Goal: Information Seeking & Learning: Learn about a topic

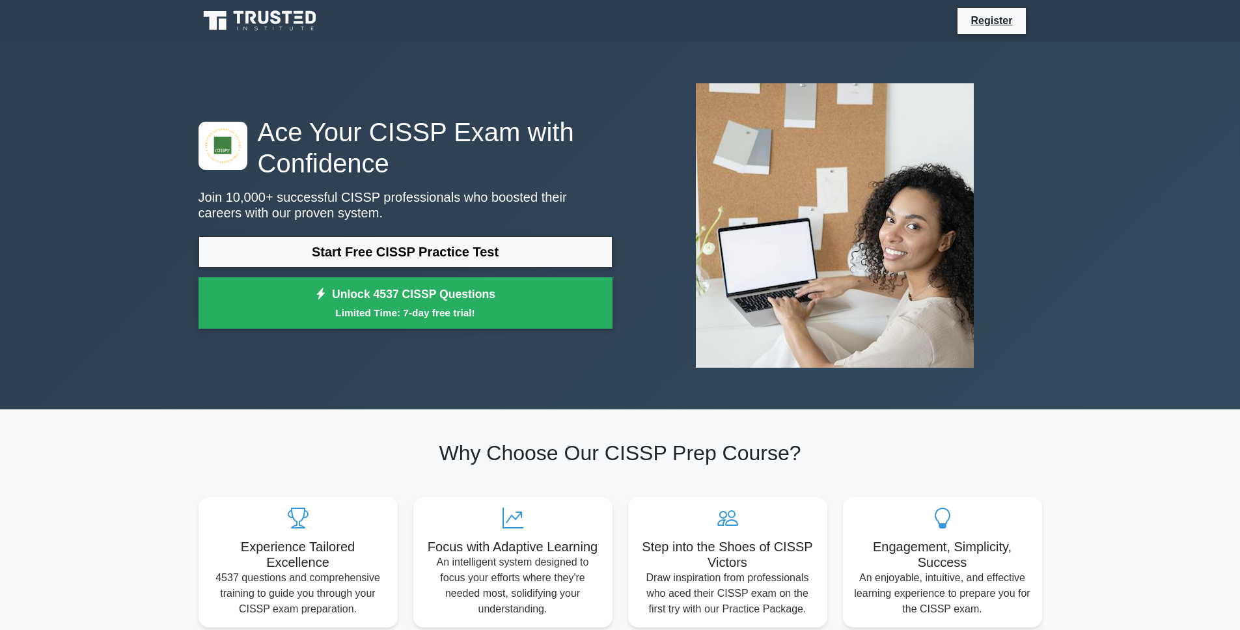
click at [277, 20] on icon at bounding box center [261, 20] width 125 height 25
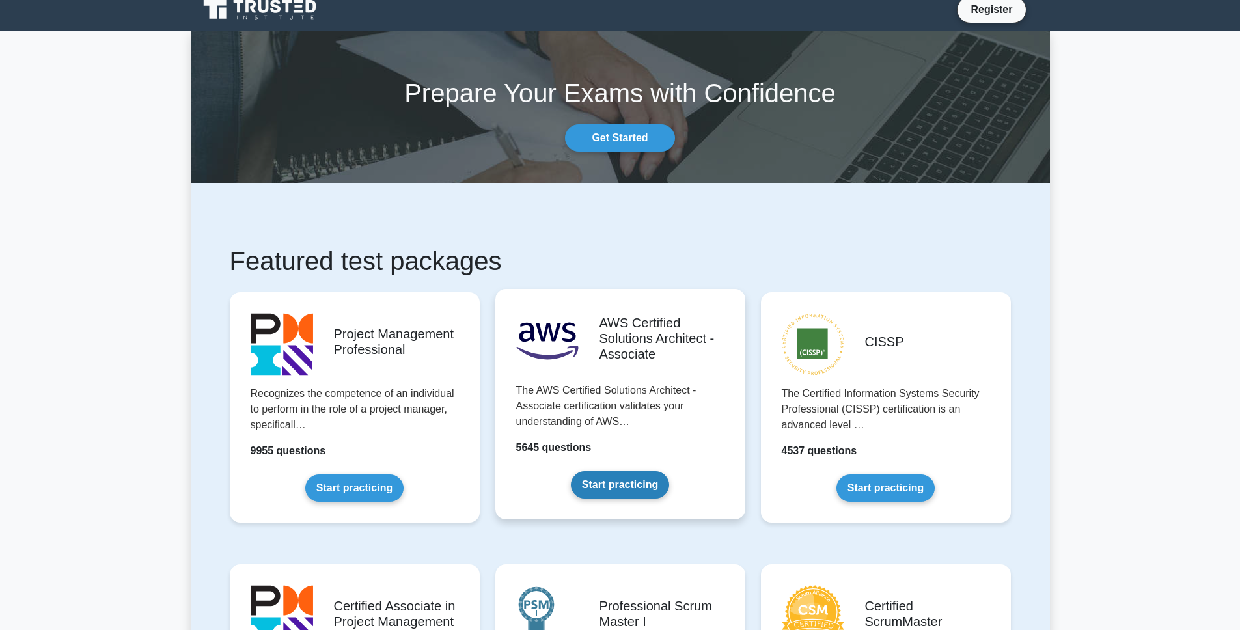
scroll to position [68, 0]
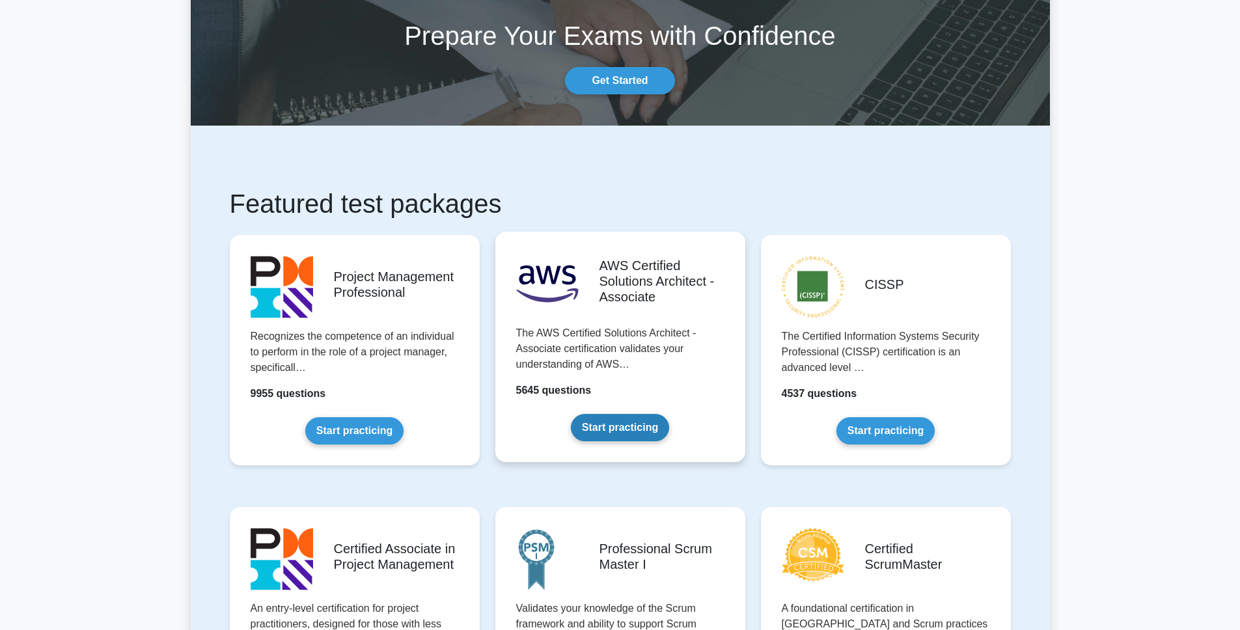
click at [634, 429] on link "Start practicing" at bounding box center [620, 427] width 98 height 27
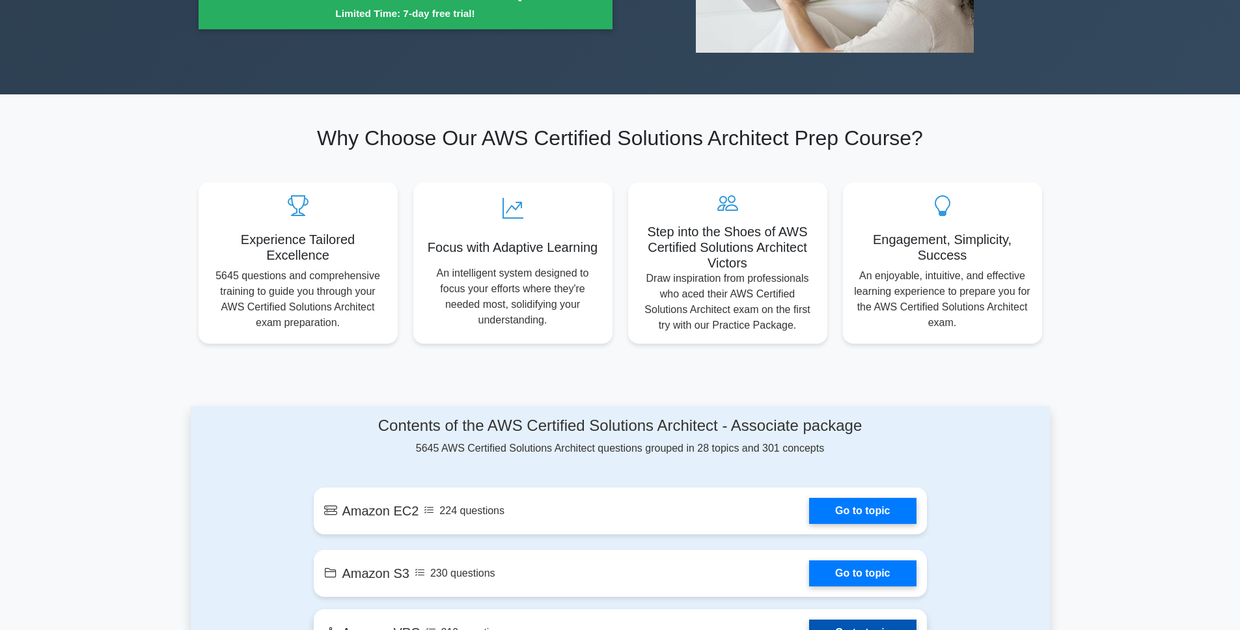
scroll to position [616, 0]
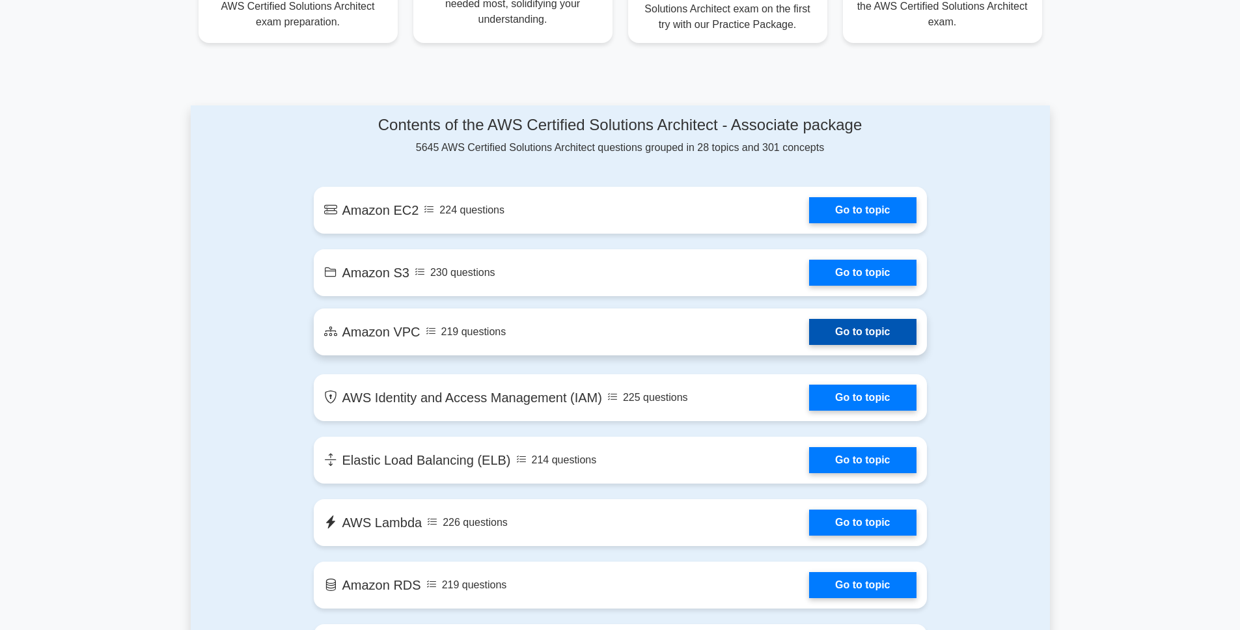
click at [865, 332] on link "Go to topic" at bounding box center [862, 332] width 107 height 26
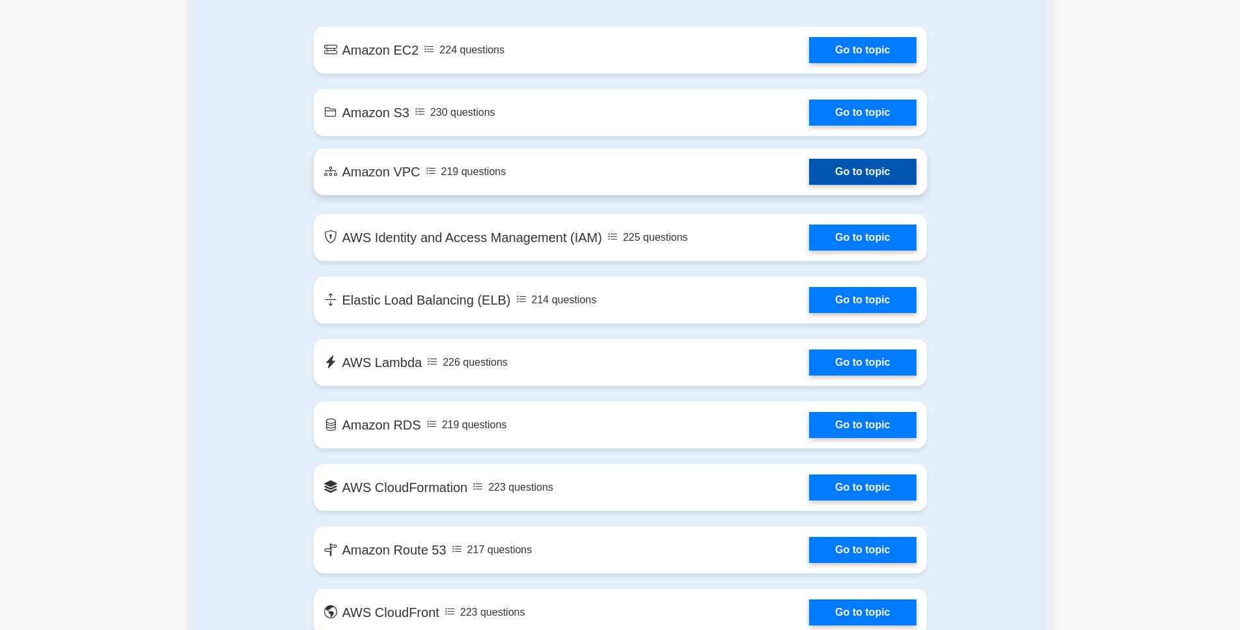
scroll to position [829, 0]
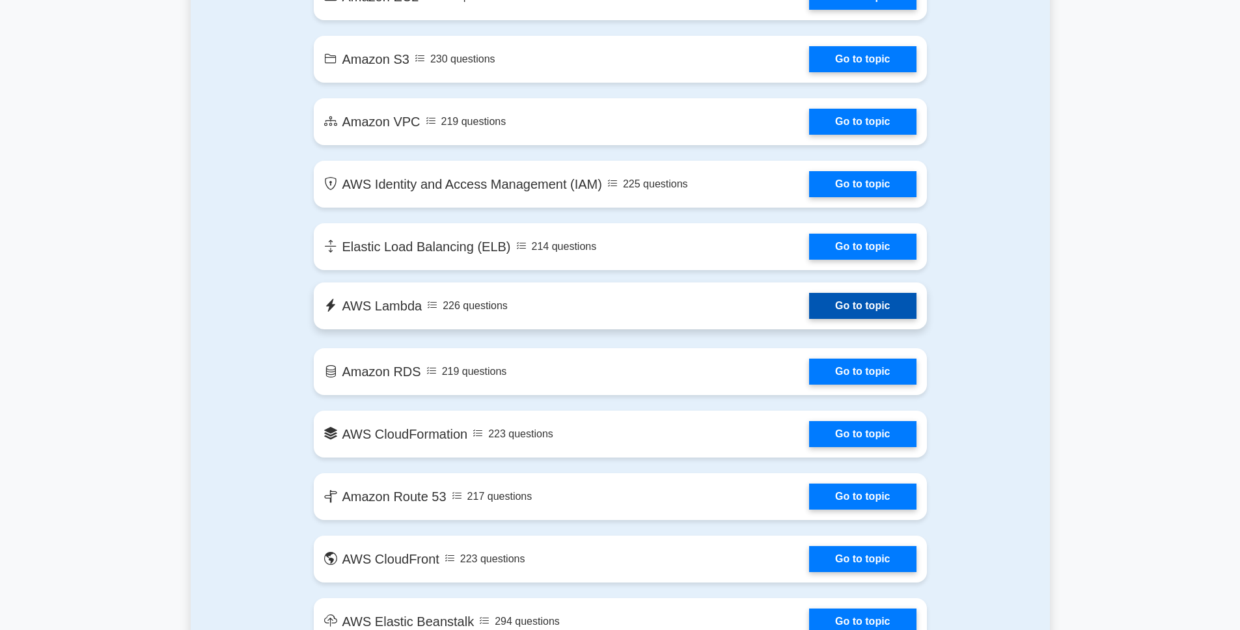
click at [863, 305] on link "Go to topic" at bounding box center [862, 306] width 107 height 26
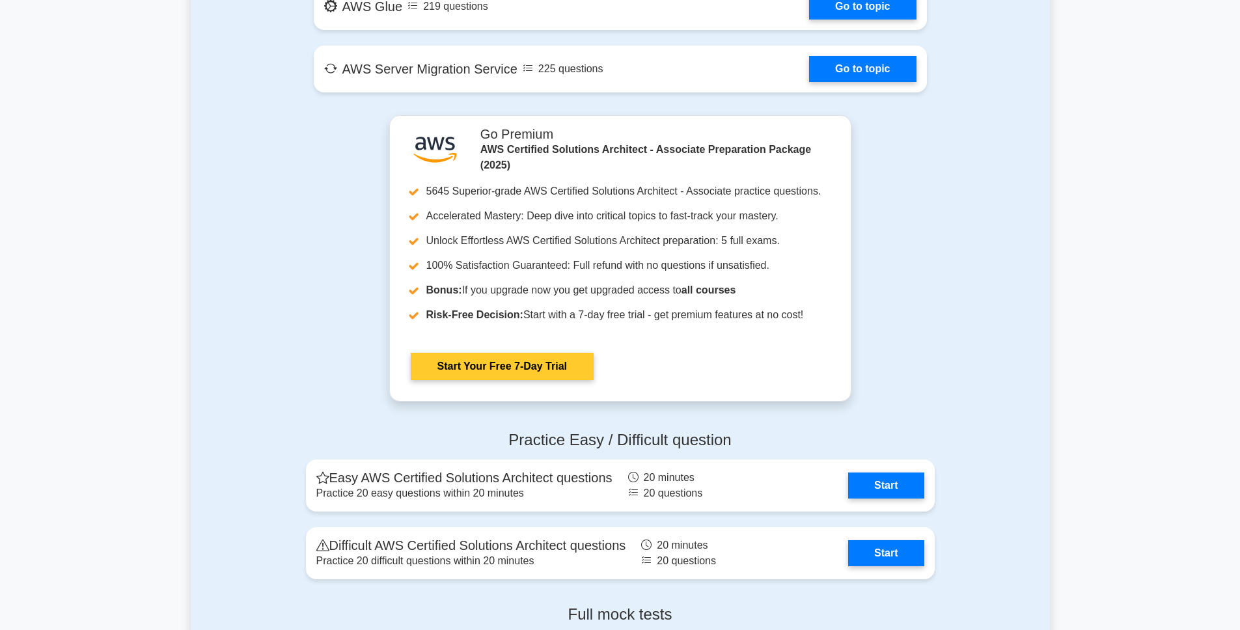
scroll to position [2689, 0]
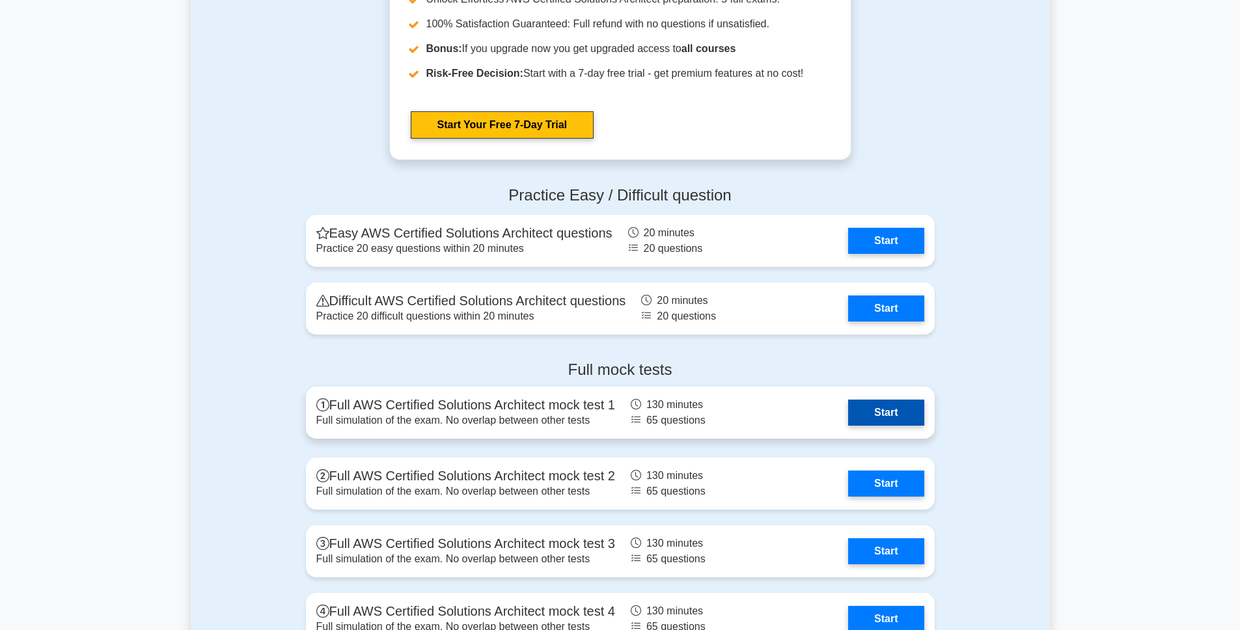
click at [889, 421] on link "Start" at bounding box center [886, 413] width 76 height 26
click at [900, 413] on link "Start" at bounding box center [886, 413] width 76 height 26
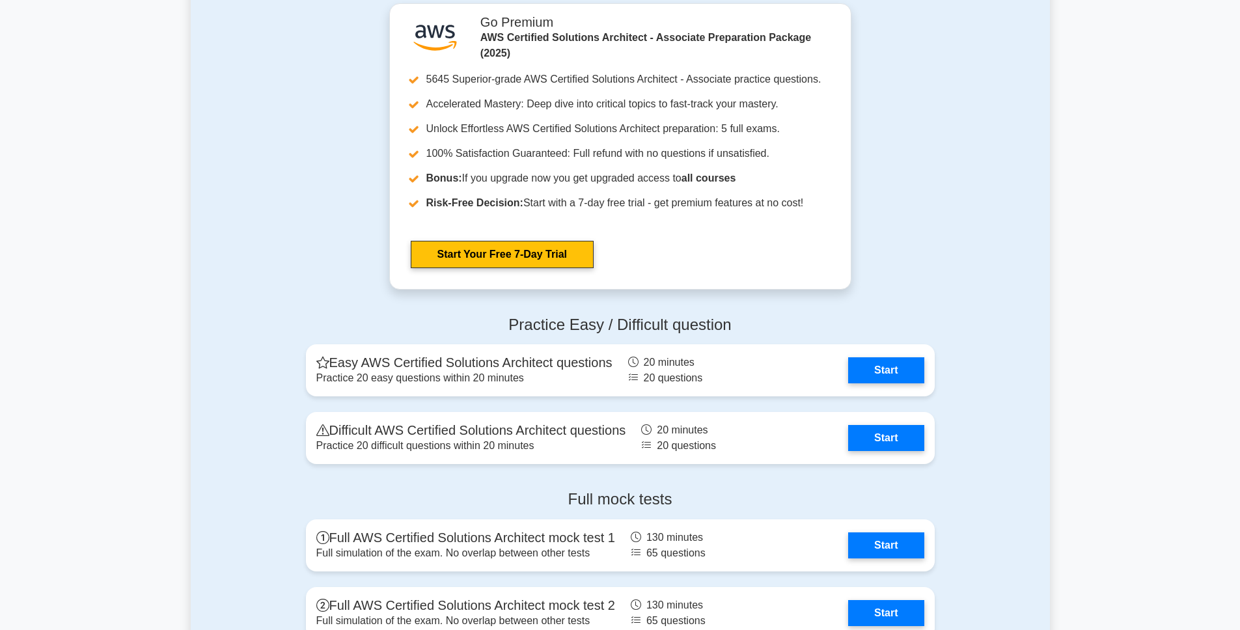
scroll to position [2459, 0]
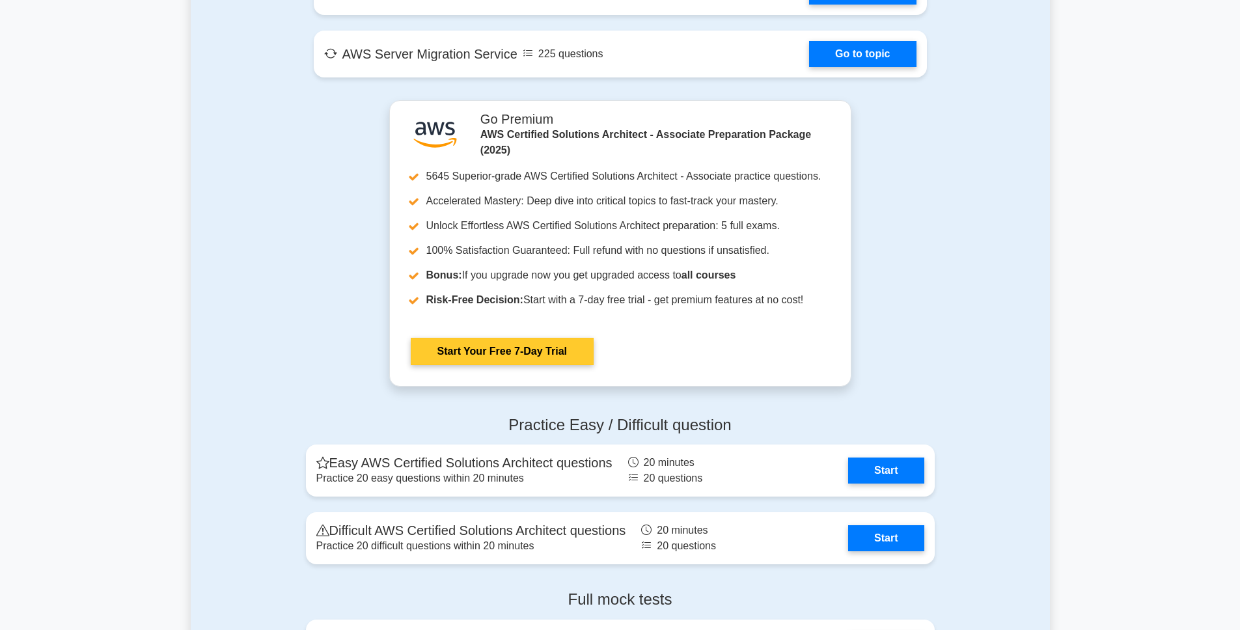
click at [548, 355] on link "Start Your Free 7-Day Trial" at bounding box center [502, 351] width 183 height 27
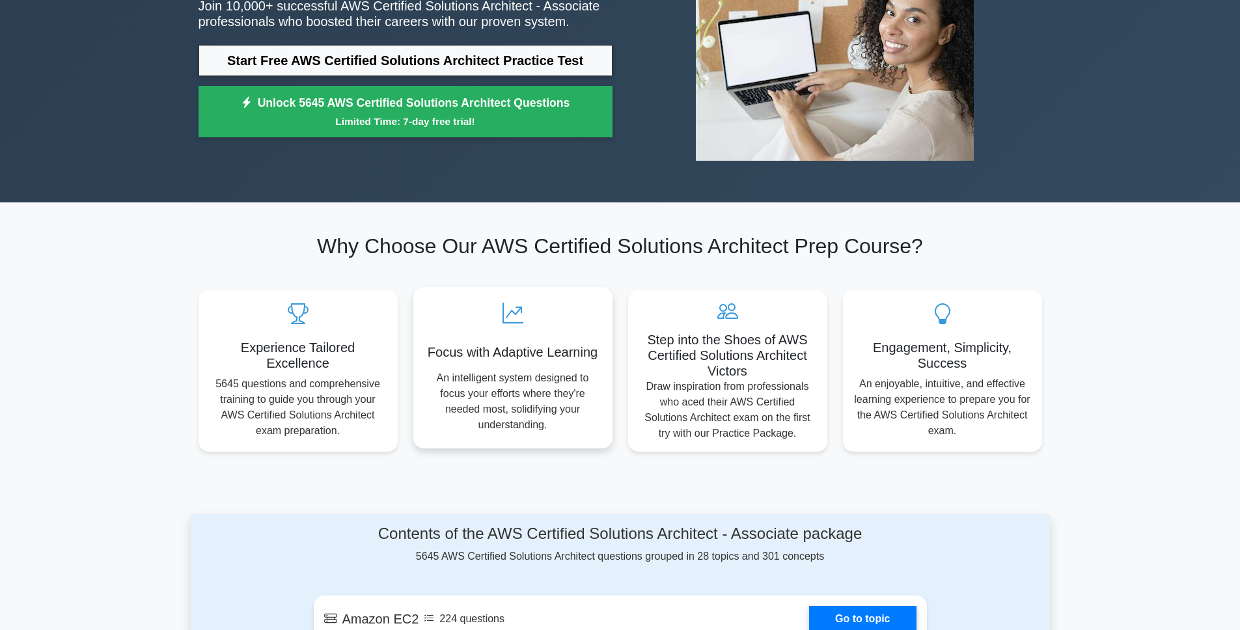
scroll to position [221, 0]
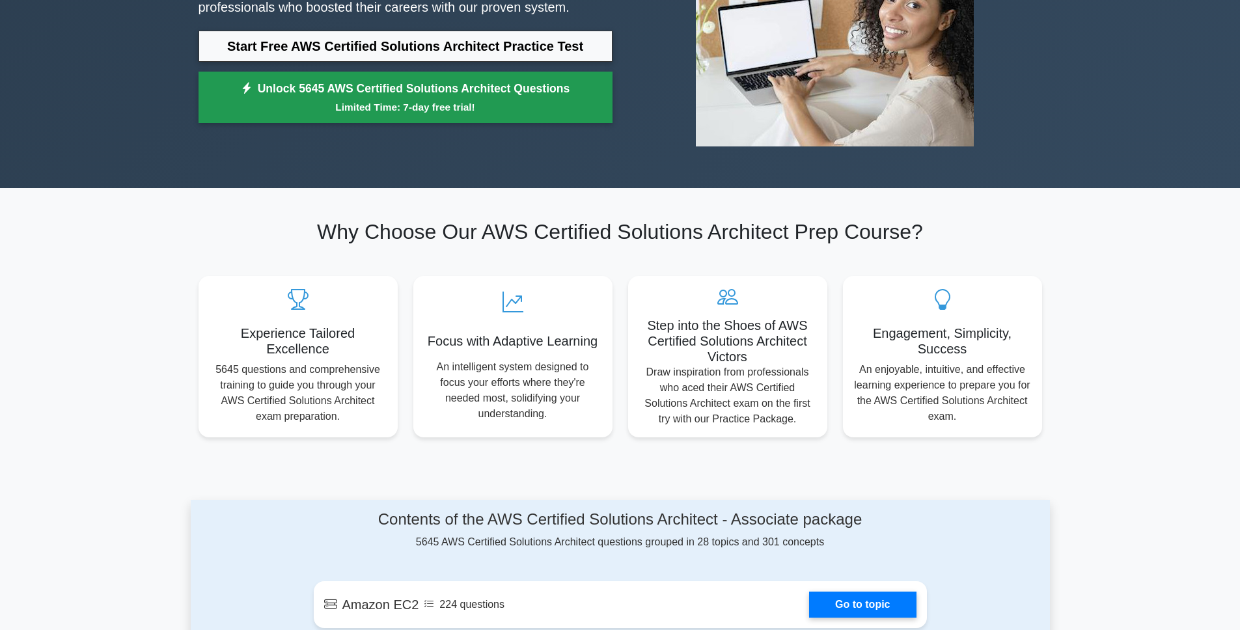
click at [473, 94] on link "Unlock 5645 AWS Certified Solutions Architect Questions Limited Time: 7-day fre…" at bounding box center [406, 98] width 414 height 52
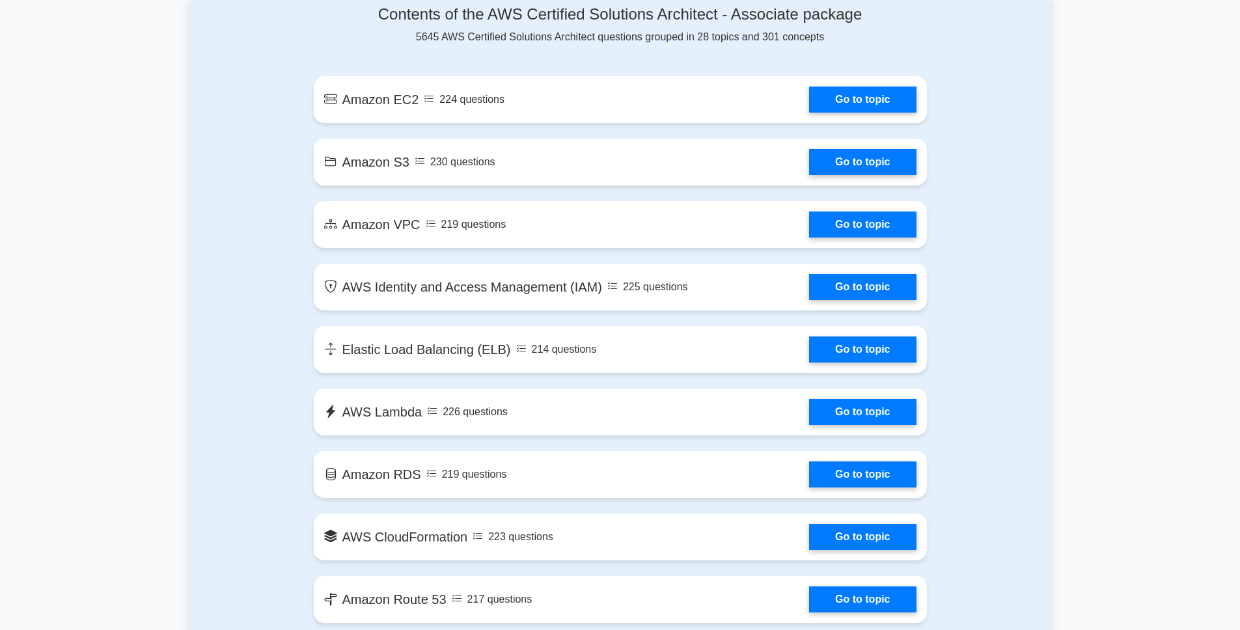
scroll to position [0, 0]
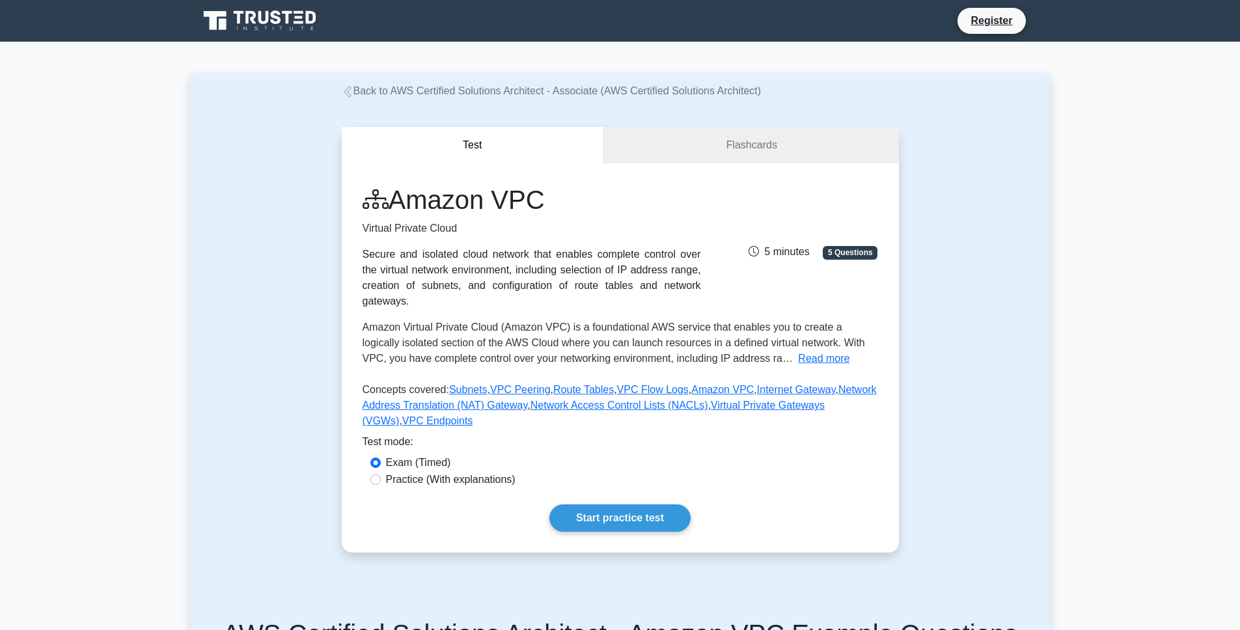
click at [471, 270] on div "Secure and isolated cloud network that enables complete control over the virtua…" at bounding box center [532, 278] width 339 height 62
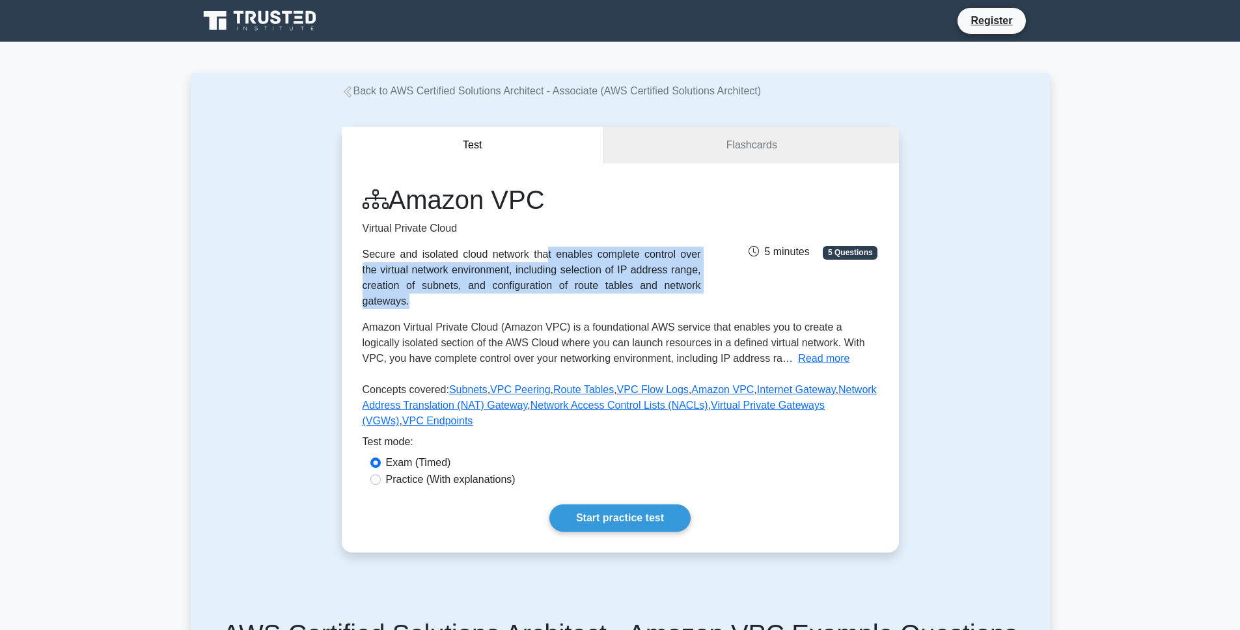
click at [471, 270] on div "Secure and isolated cloud network that enables complete control over the virtua…" at bounding box center [532, 278] width 339 height 62
click at [527, 275] on div "Secure and isolated cloud network that enables complete control over the virtua…" at bounding box center [532, 278] width 339 height 62
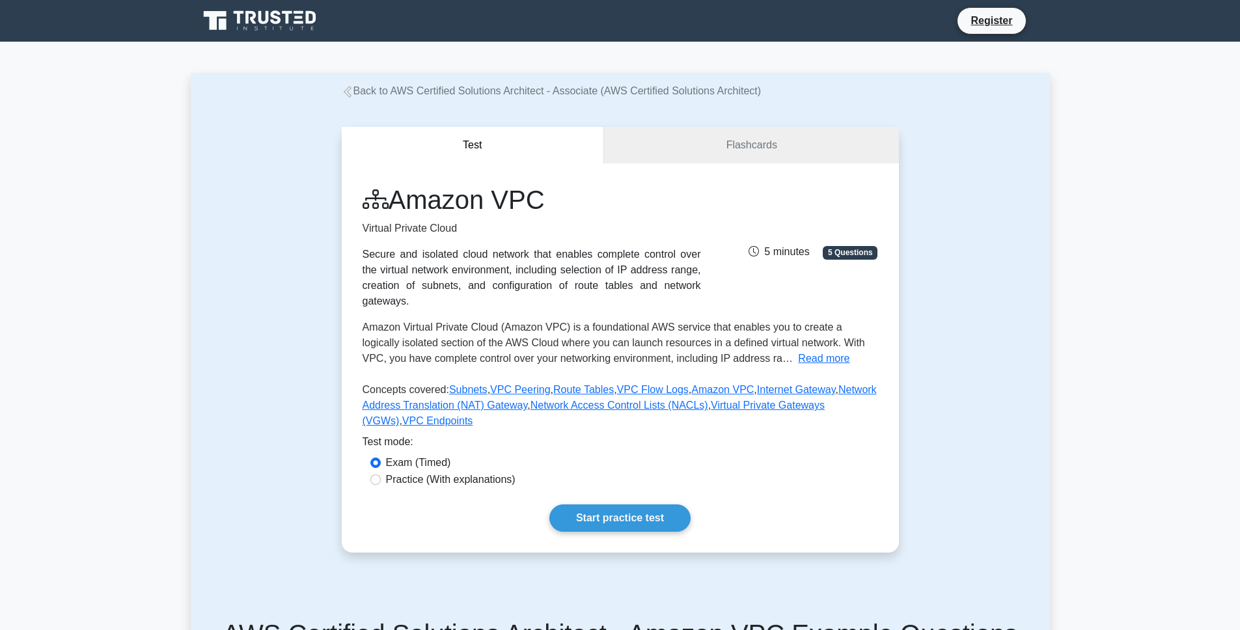
click at [502, 331] on span "Amazon Virtual Private Cloud (Amazon VPC) is a foundational AWS service that en…" at bounding box center [614, 343] width 503 height 42
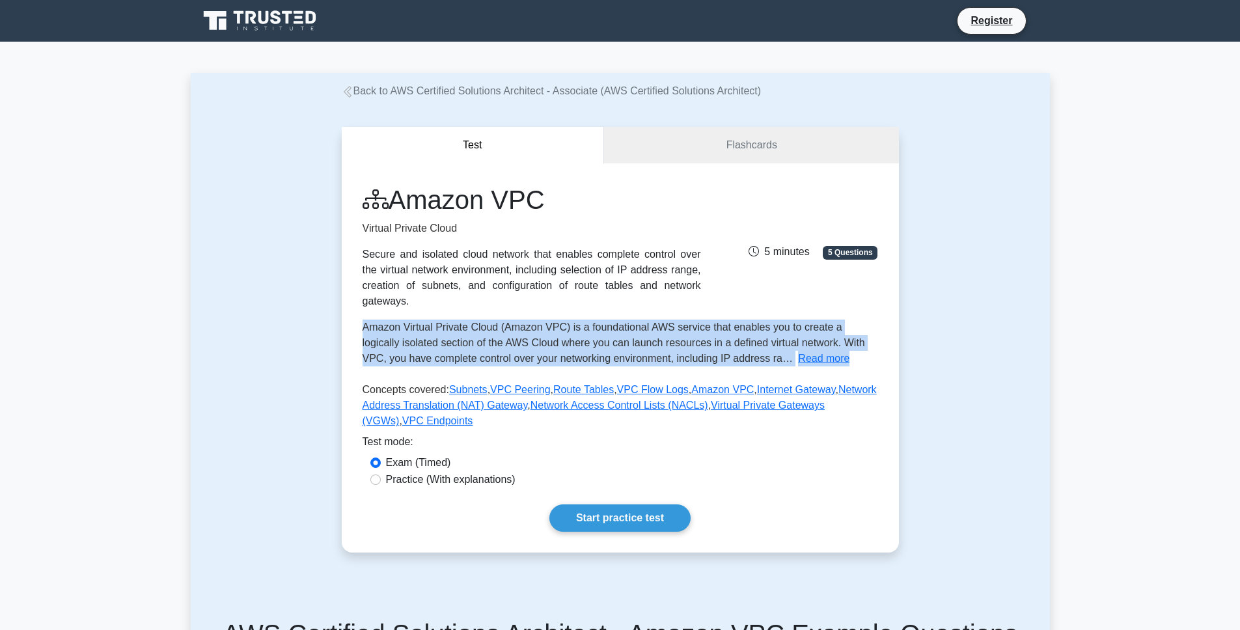
click at [502, 331] on span "Amazon Virtual Private Cloud (Amazon VPC) is a foundational AWS service that en…" at bounding box center [614, 343] width 503 height 42
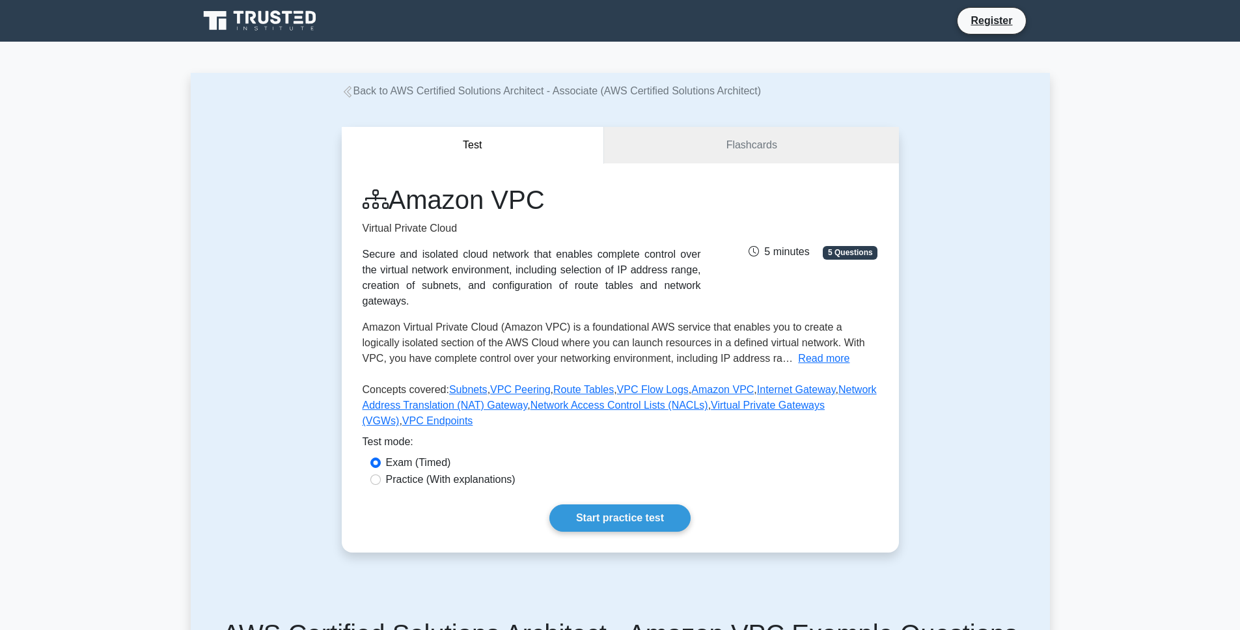
click at [529, 441] on div "Test mode:" at bounding box center [621, 444] width 516 height 21
click at [630, 516] on link "Start practice test" at bounding box center [619, 518] width 141 height 27
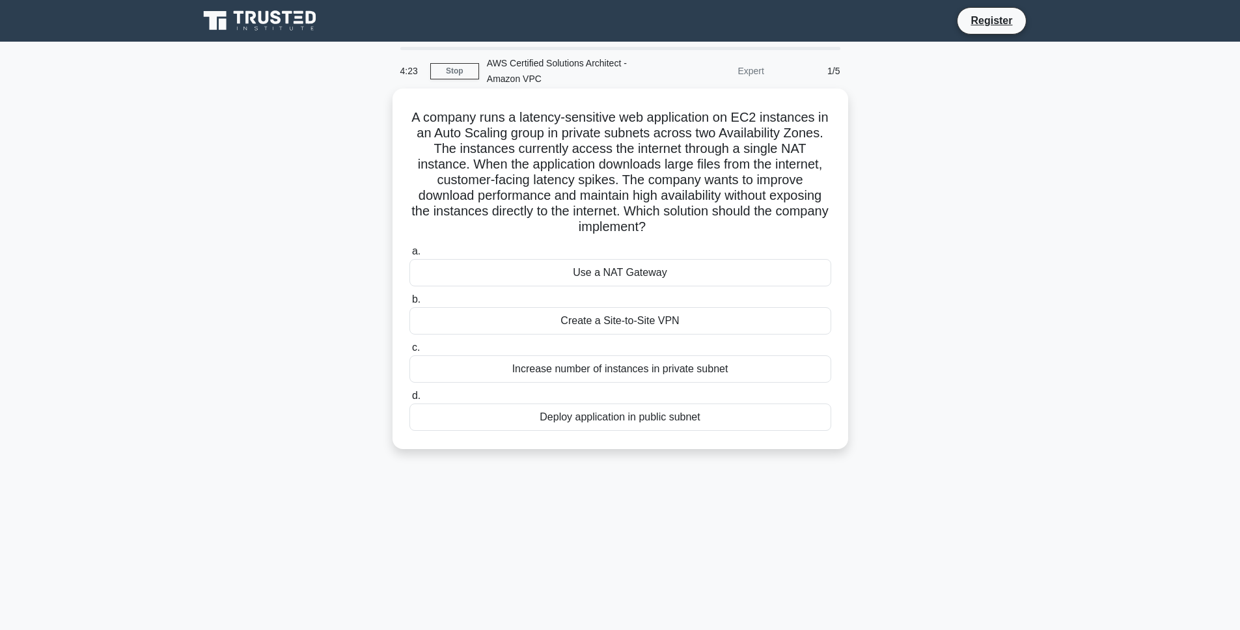
click at [630, 277] on div "Use a NAT Gateway" at bounding box center [620, 272] width 422 height 27
click at [409, 256] on input "a. Use a NAT Gateway" at bounding box center [409, 251] width 0 height 8
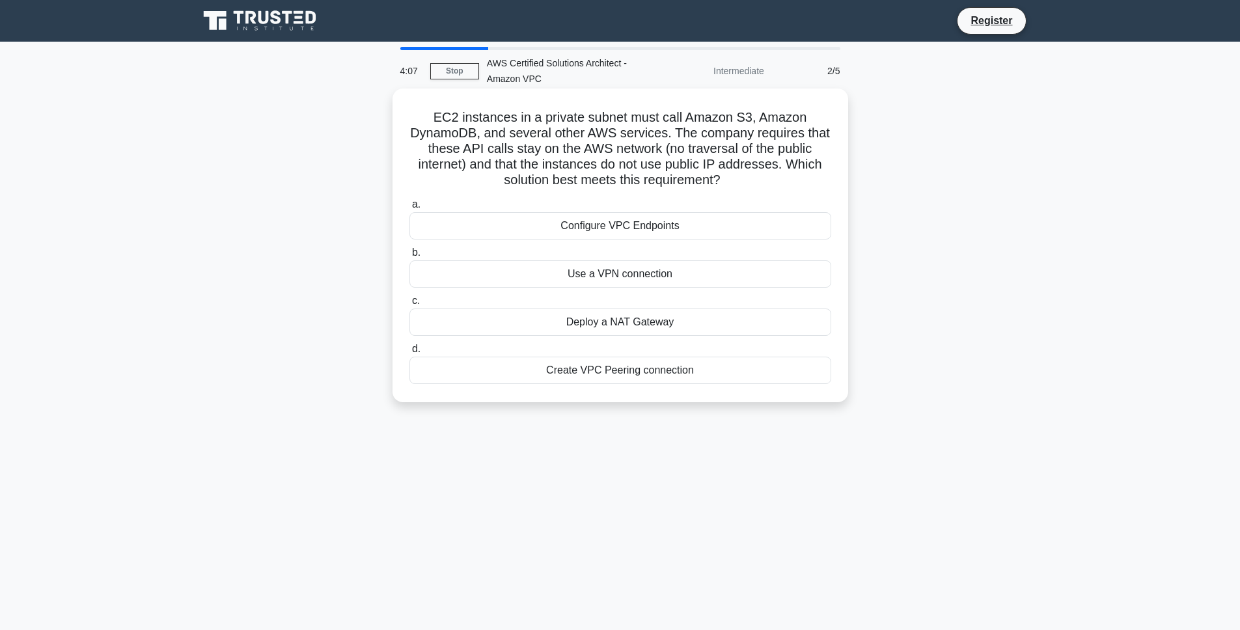
click at [631, 147] on h5 "EC2 instances in a private subnet must call Amazon S3, Amazon DynamoDB, and sev…" at bounding box center [620, 148] width 424 height 79
click at [637, 152] on h5 "EC2 instances in a private subnet must call Amazon S3, Amazon DynamoDB, and sev…" at bounding box center [620, 148] width 424 height 79
click at [652, 234] on div "Configure VPC Endpoints" at bounding box center [620, 225] width 422 height 27
click at [409, 209] on input "a. Configure VPC Endpoints" at bounding box center [409, 205] width 0 height 8
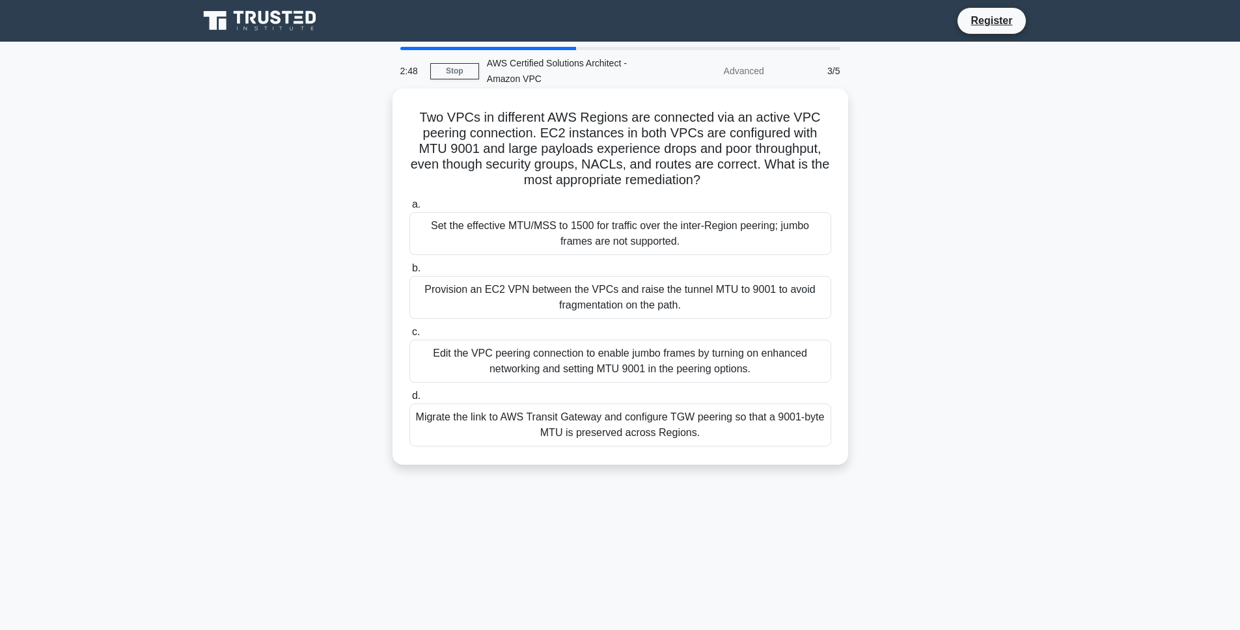
click at [556, 357] on div "Edit the VPC peering connection to enable jumbo frames by turning on enhanced n…" at bounding box center [620, 361] width 422 height 43
click at [409, 337] on input "c. Edit the VPC peering connection to enable jumbo frames by turning on enhance…" at bounding box center [409, 332] width 0 height 8
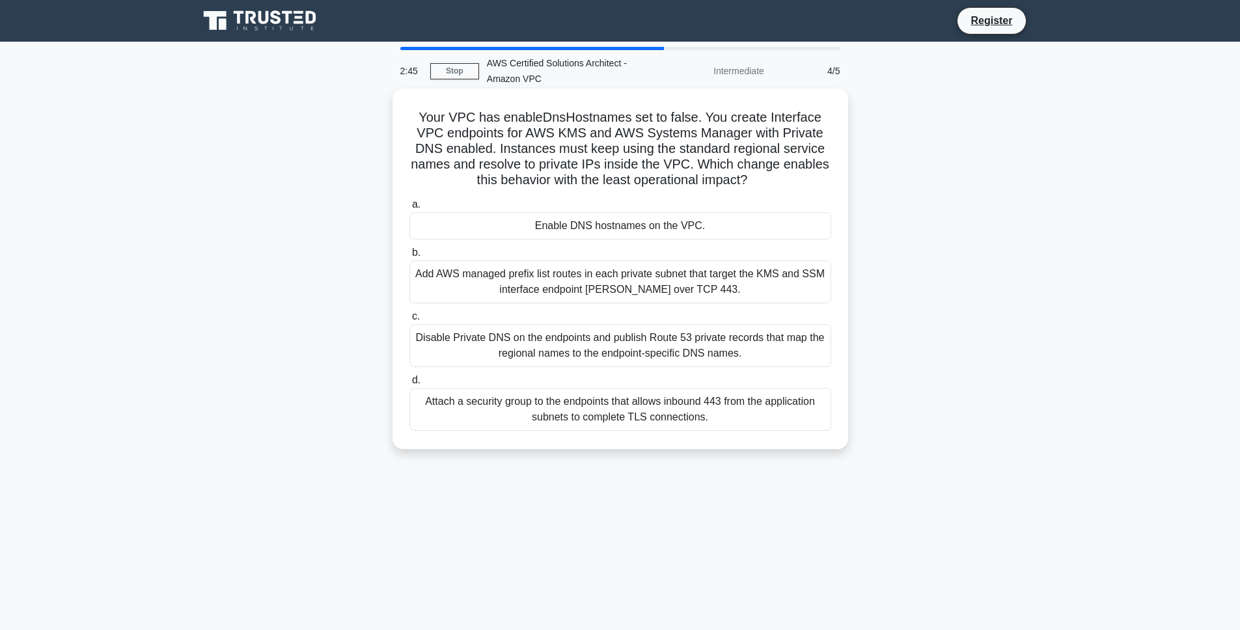
click at [541, 115] on h5 "Your VPC has enableDnsHostnames set to false. You create Interface VPC endpoint…" at bounding box center [620, 148] width 424 height 79
click at [581, 162] on h5 "Your VPC has enableDnsHostnames set to false. You create Interface VPC endpoint…" at bounding box center [620, 148] width 424 height 79
click at [613, 348] on div "Disable Private DNS on the endpoints and publish Route 53 private records that …" at bounding box center [620, 345] width 422 height 43
click at [409, 321] on input "c. Disable Private DNS on the endpoints and publish Route 53 private records th…" at bounding box center [409, 316] width 0 height 8
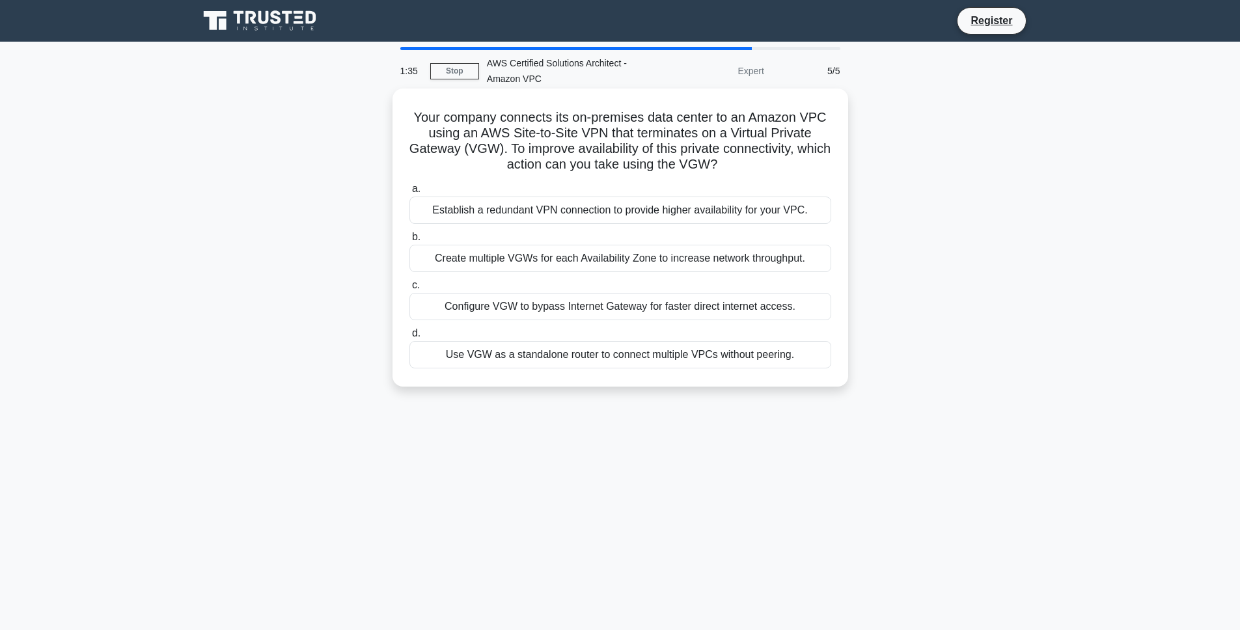
click at [575, 122] on h5 "Your company connects its on-premises data center to an Amazon VPC using an AWS…" at bounding box center [620, 141] width 424 height 64
click at [572, 128] on h5 "Your company connects its on-premises data center to an Amazon VPC using an AWS…" at bounding box center [620, 141] width 424 height 64
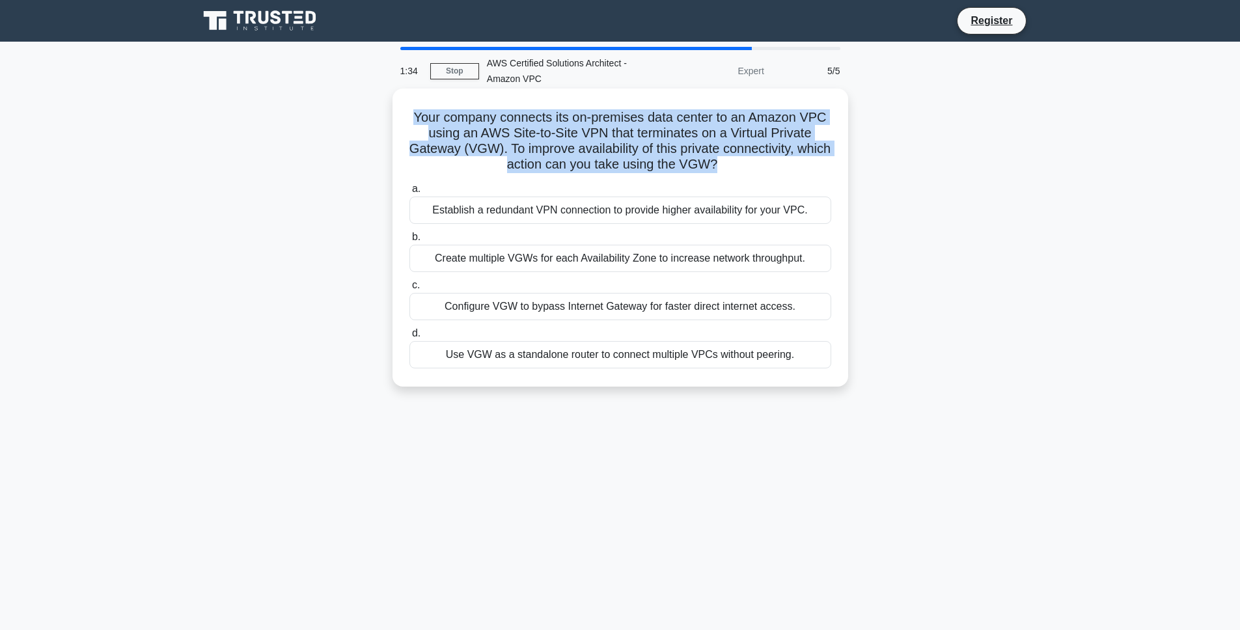
click at [572, 128] on h5 "Your company connects its on-premises data center to an Amazon VPC using an AWS…" at bounding box center [620, 141] width 424 height 64
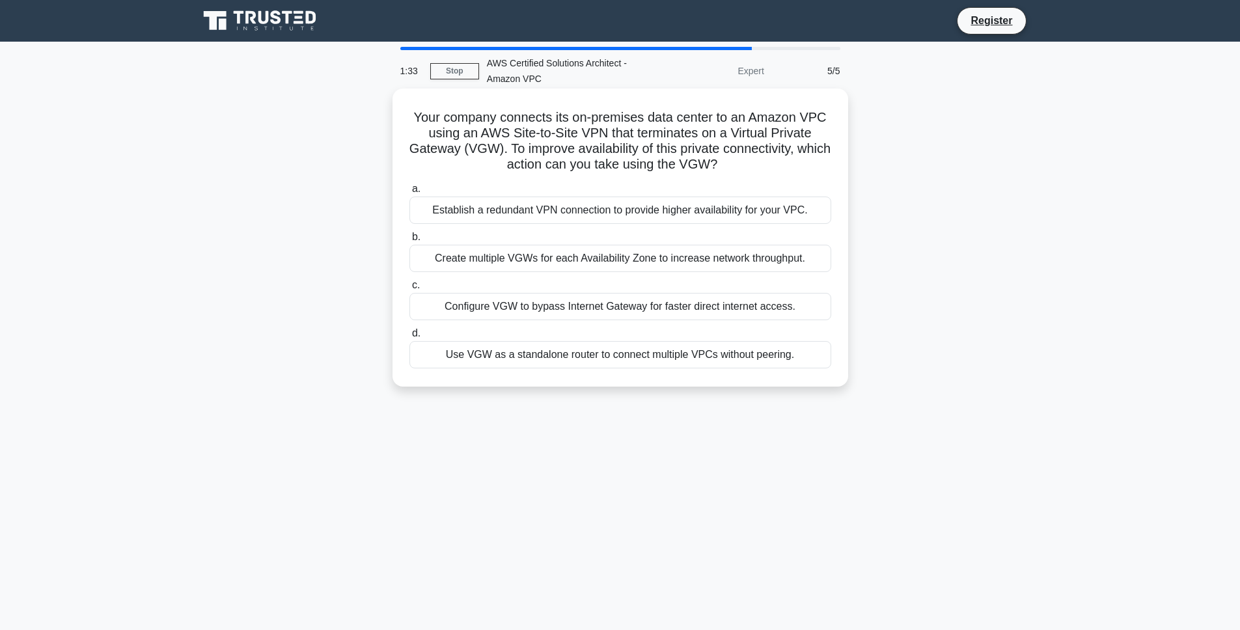
click at [606, 149] on h5 "Your company connects its on-premises data center to an Amazon VPC using an AWS…" at bounding box center [620, 141] width 424 height 64
click at [671, 150] on h5 "Your company connects its on-premises data center to an Amazon VPC using an AWS…" at bounding box center [620, 141] width 424 height 64
click at [558, 144] on h5 "Your company connects its on-premises data center to an Amazon VPC using an AWS…" at bounding box center [620, 141] width 424 height 64
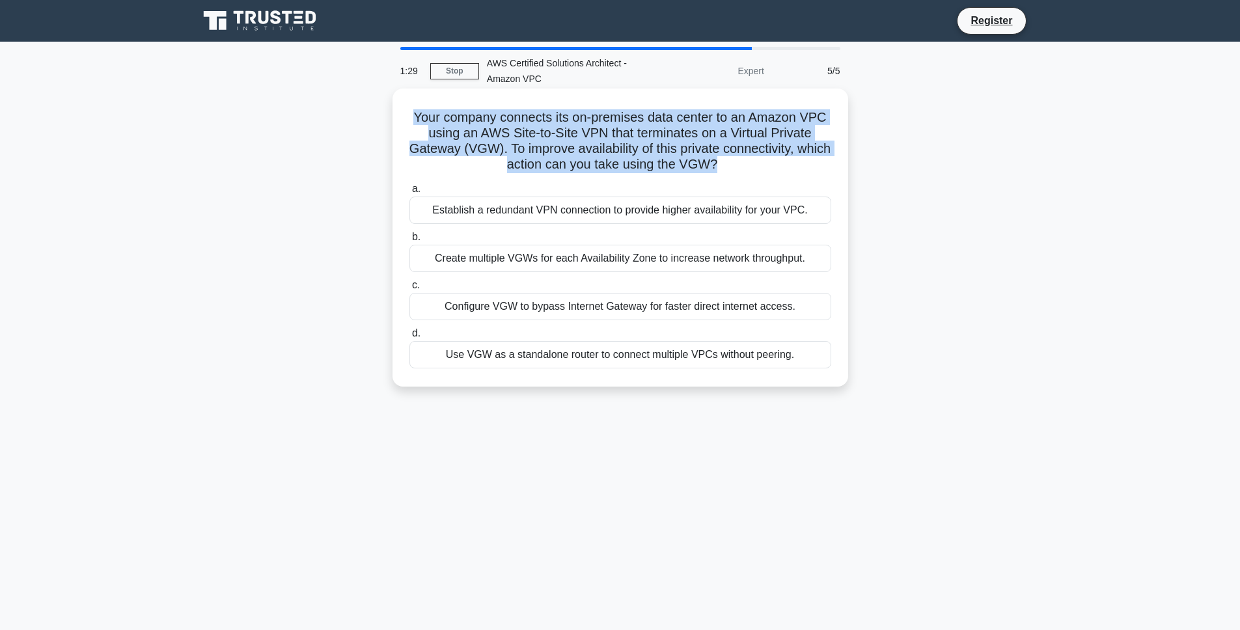
drag, startPoint x: 558, startPoint y: 144, endPoint x: 573, endPoint y: 150, distance: 16.3
click at [558, 145] on h5 "Your company connects its on-premises data center to an Amazon VPC using an AWS…" at bounding box center [620, 141] width 424 height 64
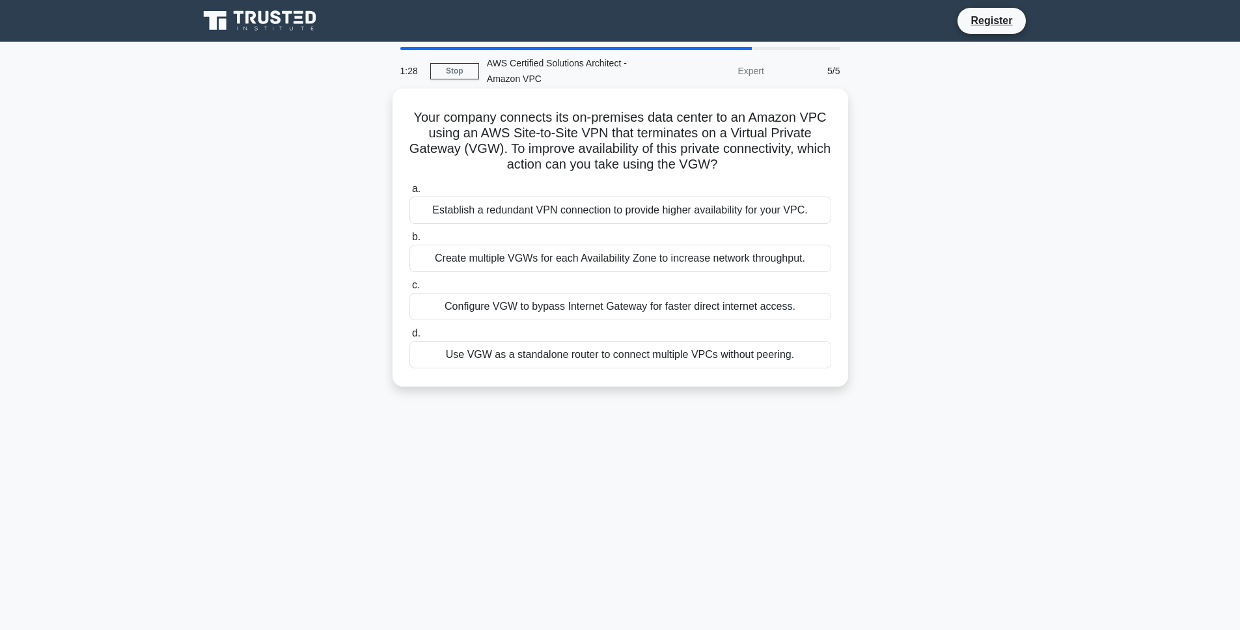
click at [597, 156] on h5 "Your company connects its on-premises data center to an Amazon VPC using an AWS…" at bounding box center [620, 141] width 424 height 64
click at [630, 165] on h5 "Your company connects its on-premises data center to an Amazon VPC using an AWS…" at bounding box center [620, 141] width 424 height 64
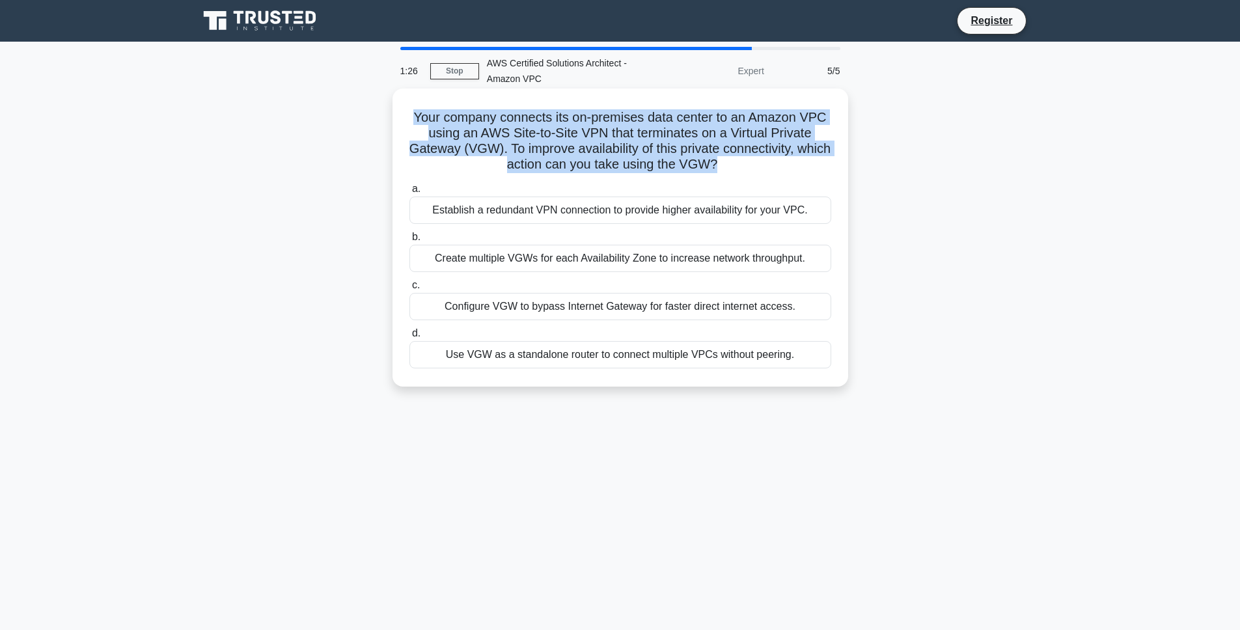
click at [630, 165] on h5 "Your company connects its on-premises data center to an Amazon VPC using an AWS…" at bounding box center [620, 141] width 424 height 64
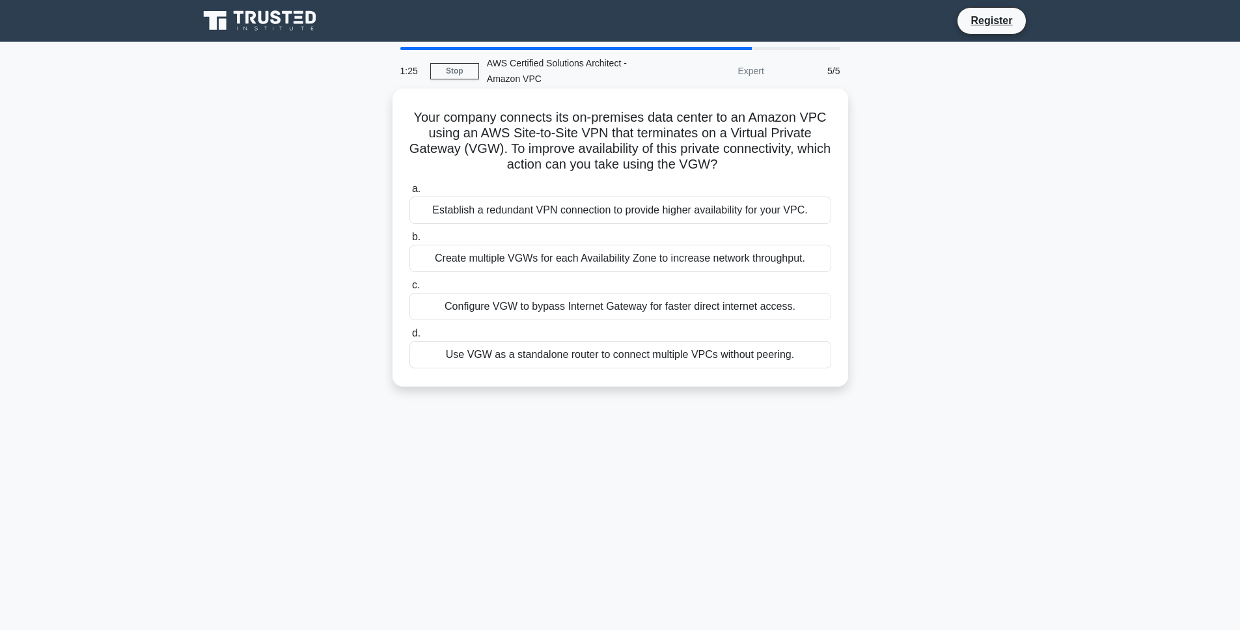
click at [669, 169] on h5 "Your company connects its on-premises data center to an Amazon VPC using an AWS…" at bounding box center [620, 141] width 424 height 64
click at [658, 126] on h5 "Your company connects its on-premises data center to an Amazon VPC using an AWS…" at bounding box center [620, 141] width 424 height 64
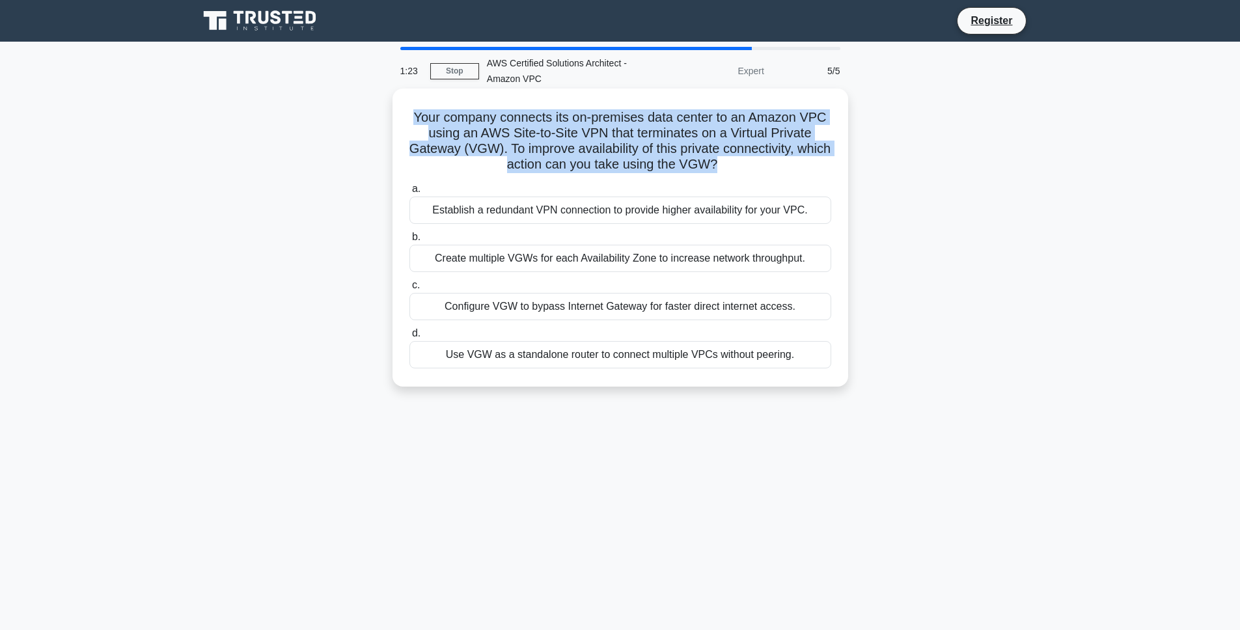
click at [658, 126] on h5 "Your company connects its on-premises data center to an Amazon VPC using an AWS…" at bounding box center [620, 141] width 424 height 64
click at [669, 150] on h5 "Your company connects its on-premises data center to an Amazon VPC using an AWS…" at bounding box center [620, 141] width 424 height 64
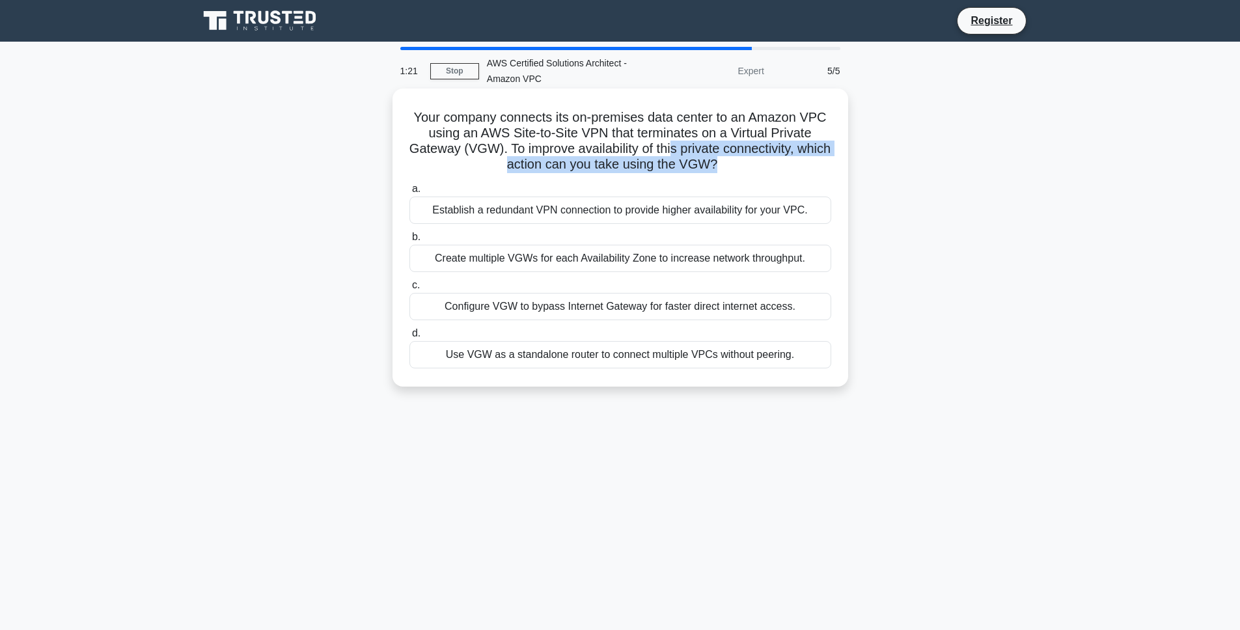
click at [669, 150] on h5 "Your company connects its on-premises data center to an Amazon VPC using an AWS…" at bounding box center [620, 141] width 424 height 64
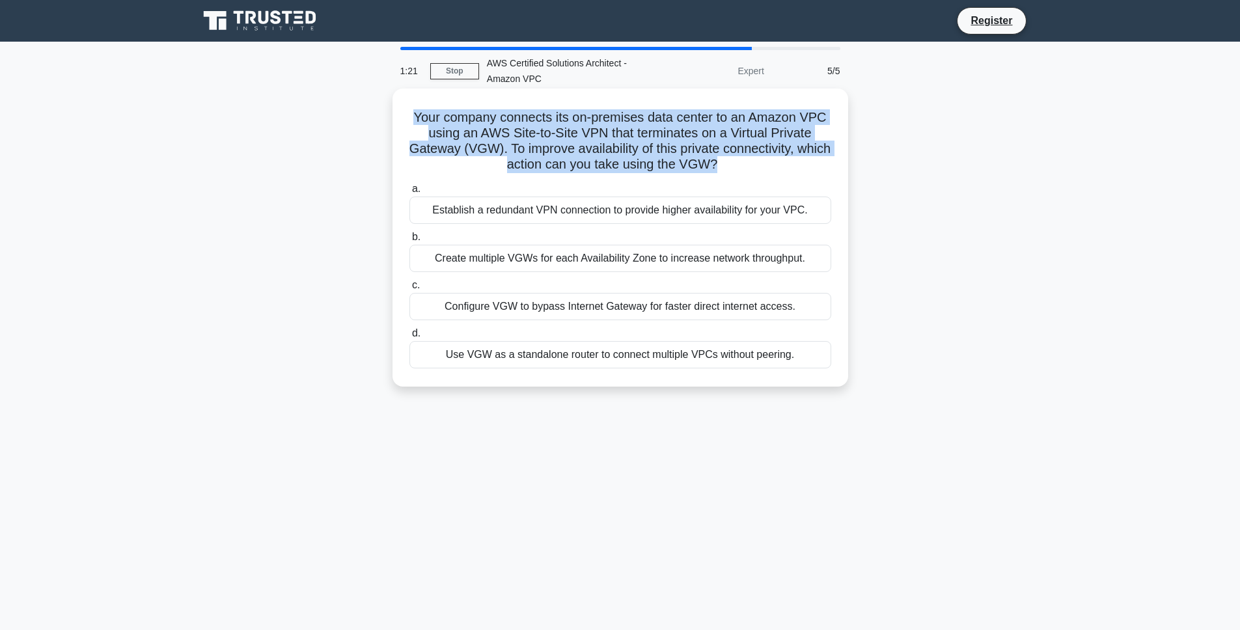
click at [669, 150] on h5 "Your company connects its on-premises data center to an Amazon VPC using an AWS…" at bounding box center [620, 141] width 424 height 64
click at [670, 154] on h5 "Your company connects its on-premises data center to an Amazon VPC using an AWS…" at bounding box center [620, 141] width 424 height 64
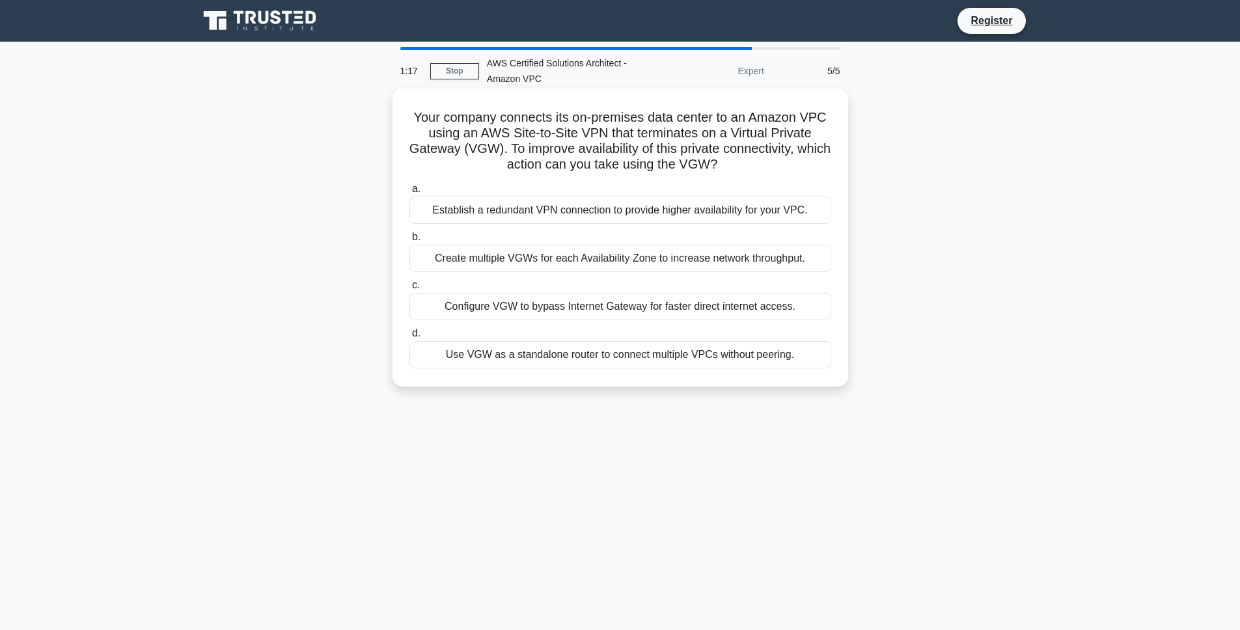
click at [648, 148] on h5 "Your company connects its on-premises data center to an Amazon VPC using an AWS…" at bounding box center [620, 141] width 424 height 64
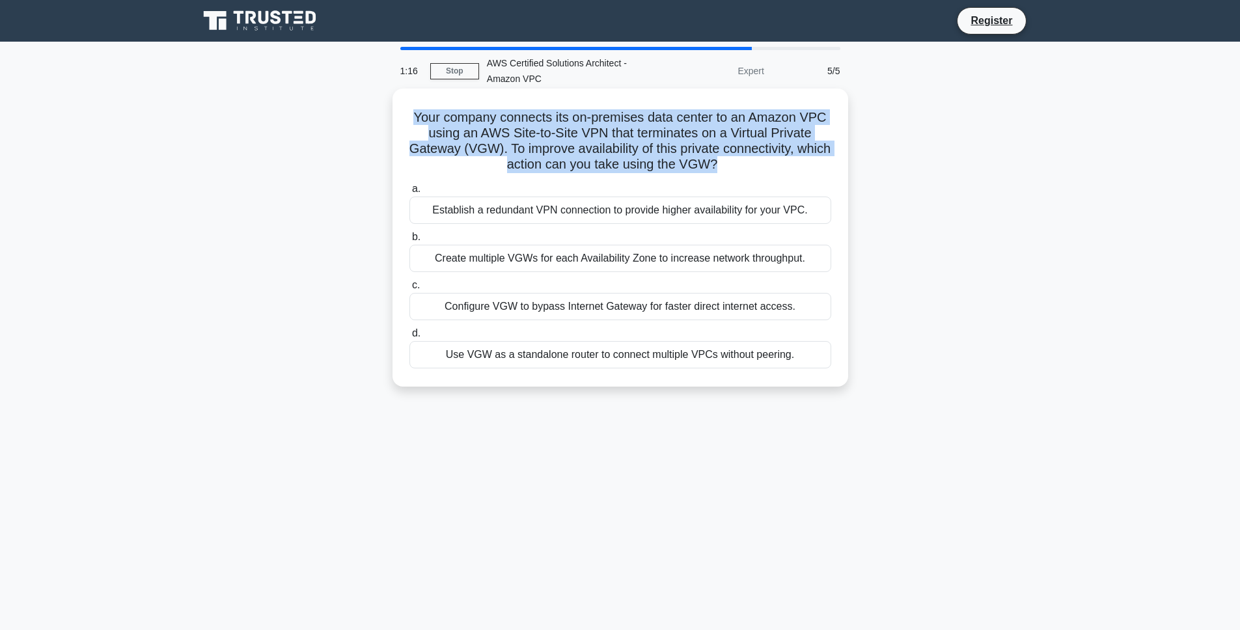
click at [648, 148] on h5 "Your company connects its on-premises data center to an Amazon VPC using an AWS…" at bounding box center [620, 141] width 424 height 64
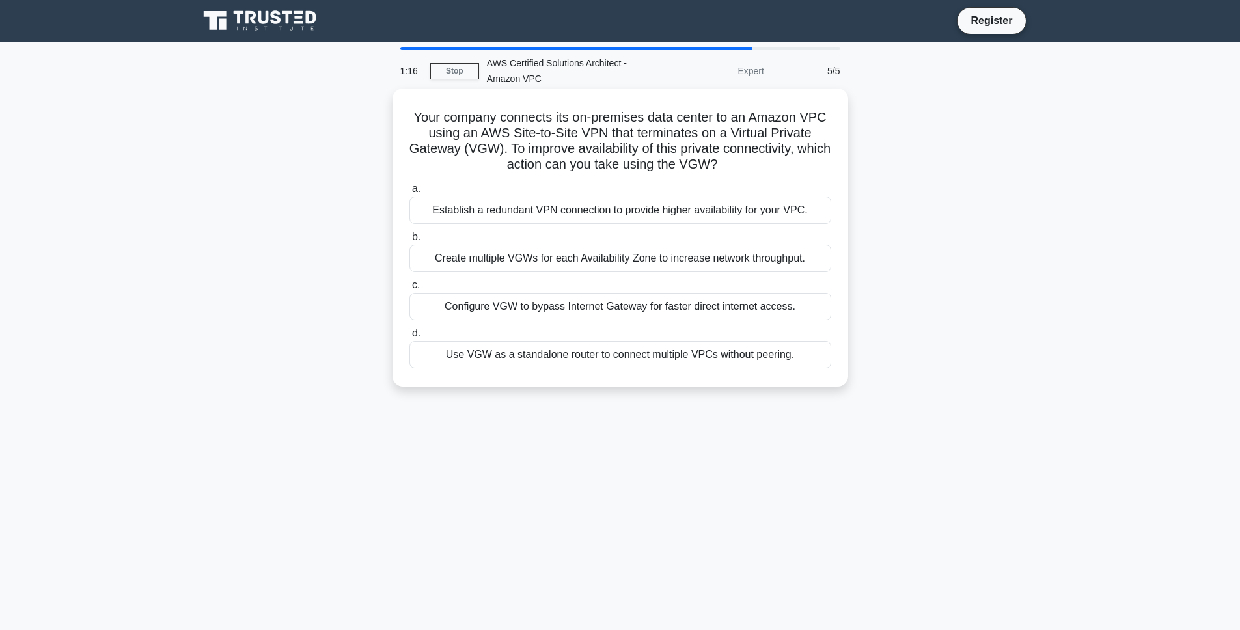
click at [654, 159] on h5 "Your company connects its on-premises data center to an Amazon VPC using an AWS…" at bounding box center [620, 141] width 424 height 64
click at [577, 256] on div "Create multiple VGWs for each Availability Zone to increase network throughput." at bounding box center [620, 258] width 422 height 27
click at [409, 242] on input "b. Create multiple VGWs for each Availability Zone to increase network throughp…" at bounding box center [409, 237] width 0 height 8
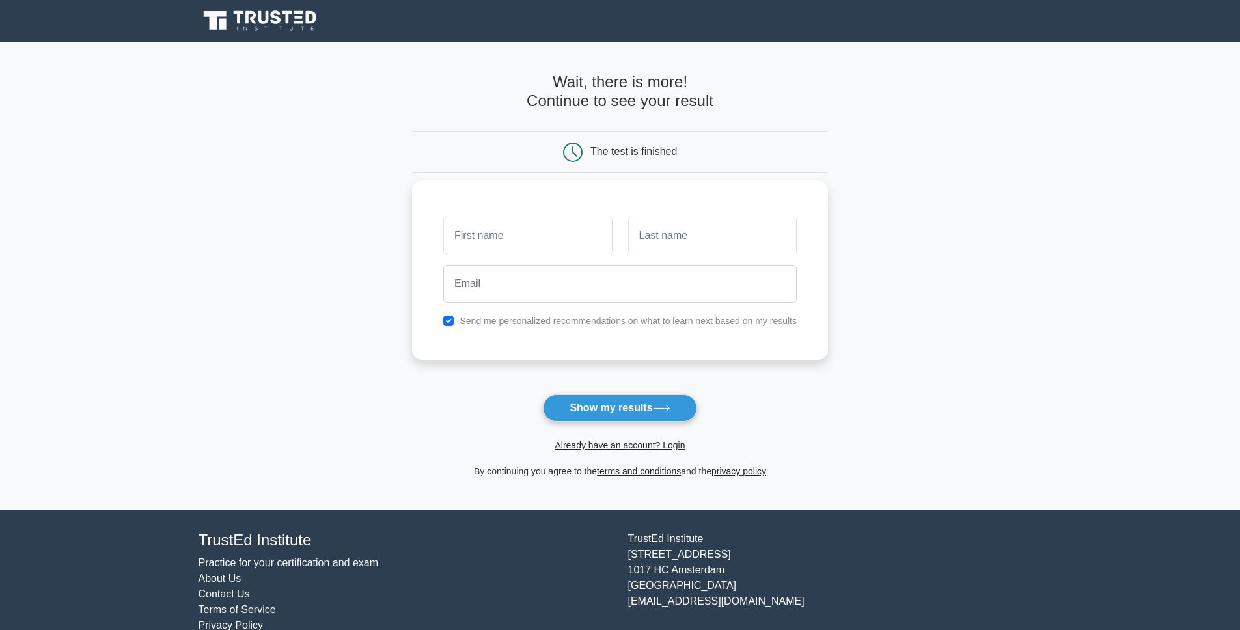
click at [570, 245] on input "text" at bounding box center [527, 236] width 169 height 38
click at [619, 406] on button "Show my results" at bounding box center [620, 408] width 154 height 27
click at [514, 240] on input "text" at bounding box center [527, 236] width 169 height 38
type input "[PERSON_NAME]"
click at [509, 279] on input "email" at bounding box center [619, 284] width 353 height 38
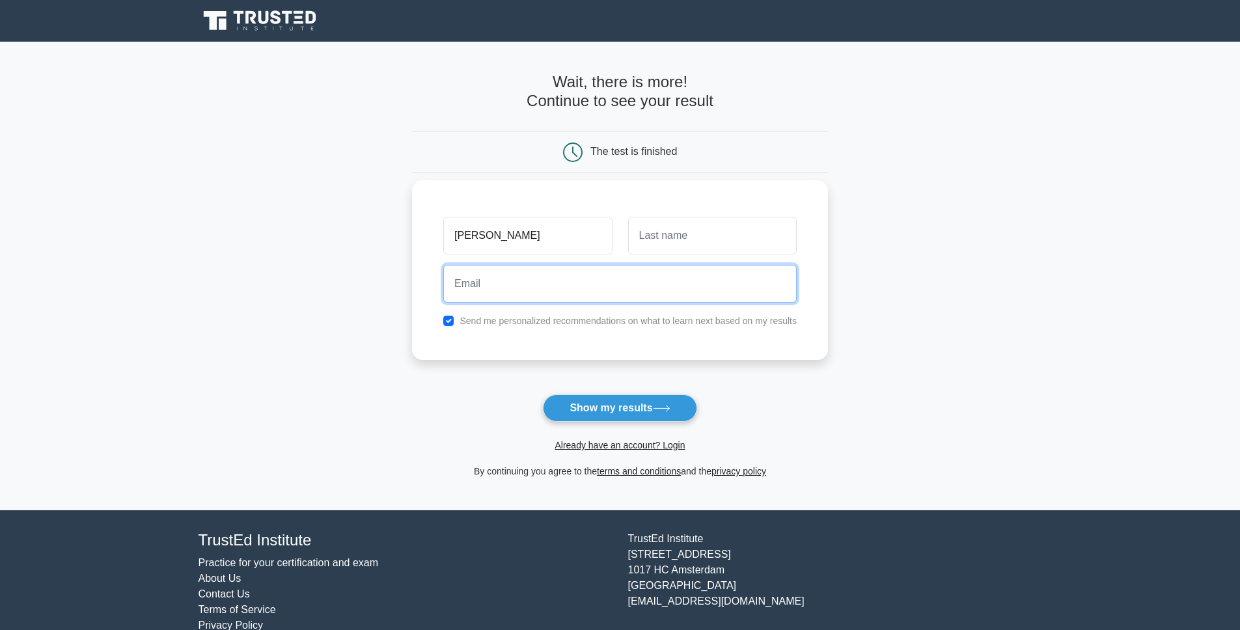
type input "asish062005@gmail.com"
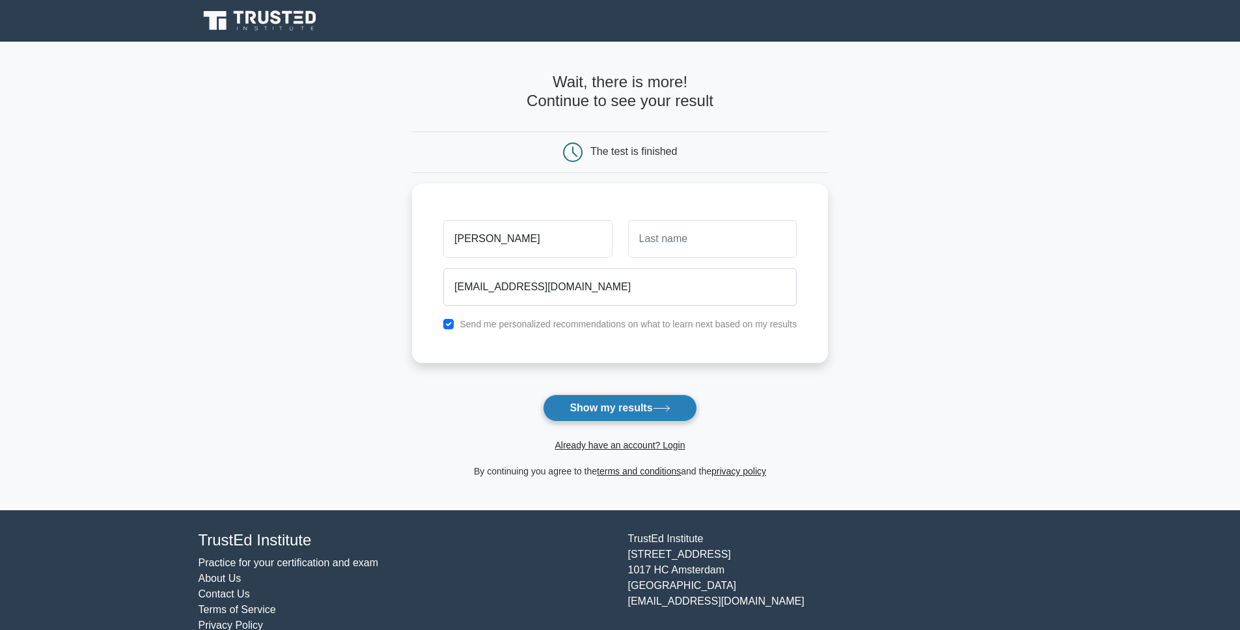
click at [641, 414] on button "Show my results" at bounding box center [620, 408] width 154 height 27
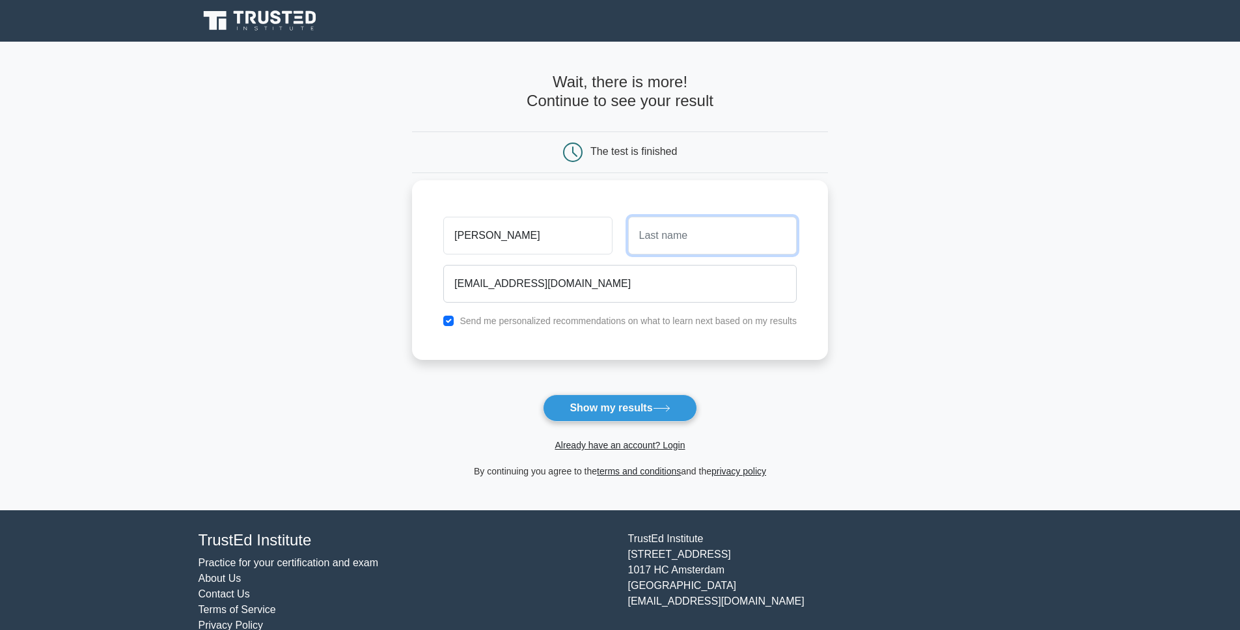
click at [677, 249] on input "text" at bounding box center [712, 236] width 169 height 38
type input "k"
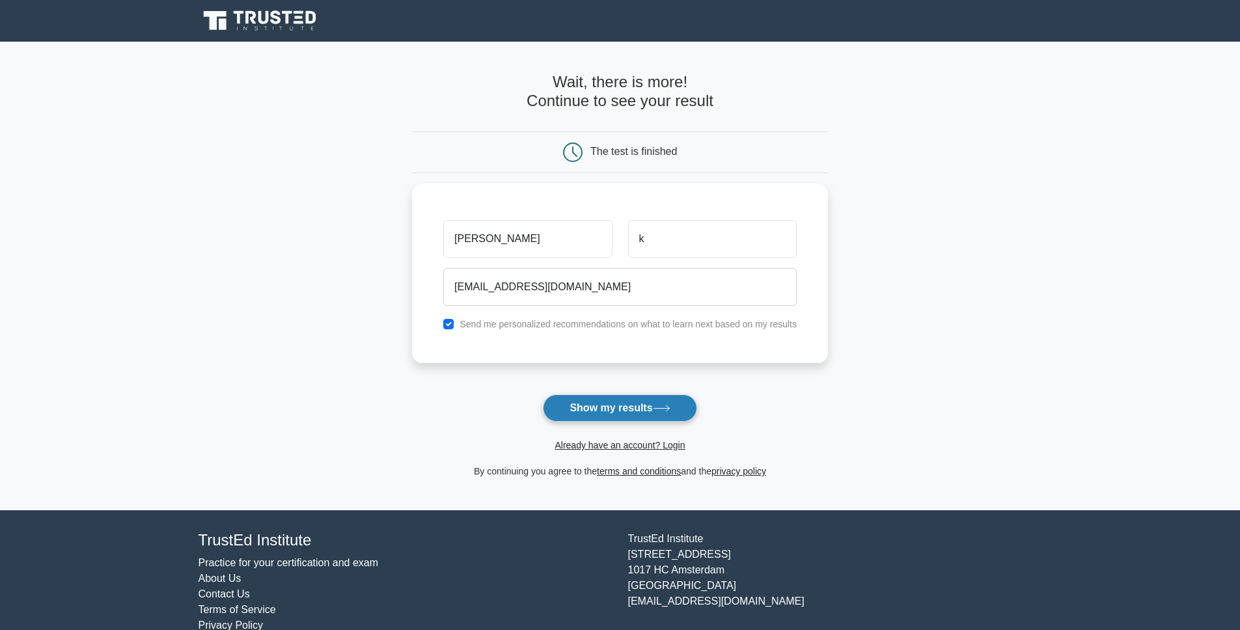
click at [650, 409] on button "Show my results" at bounding box center [620, 408] width 154 height 27
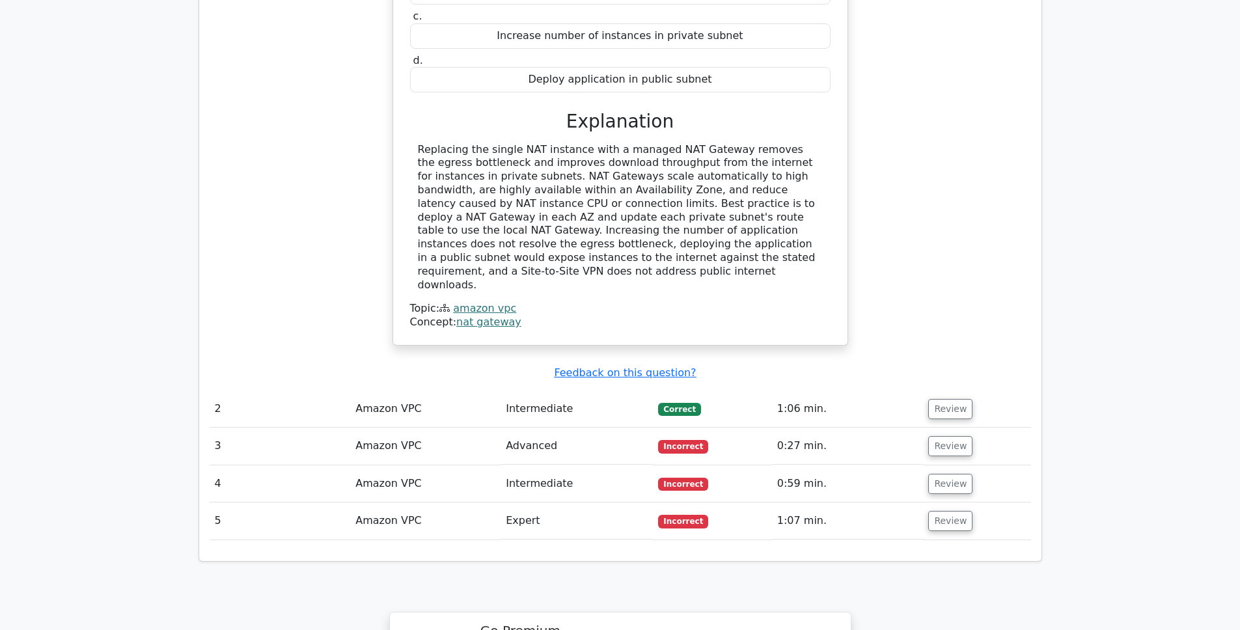
scroll to position [1314, 0]
click at [947, 435] on button "Review" at bounding box center [950, 445] width 44 height 20
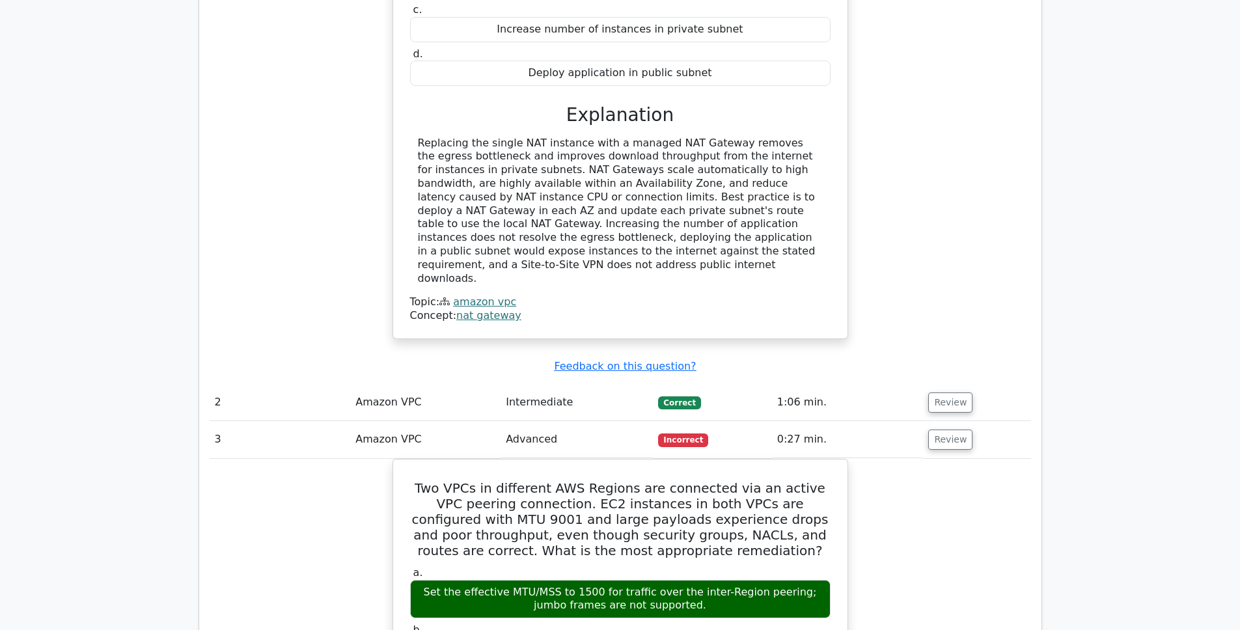
scroll to position [1389, 0]
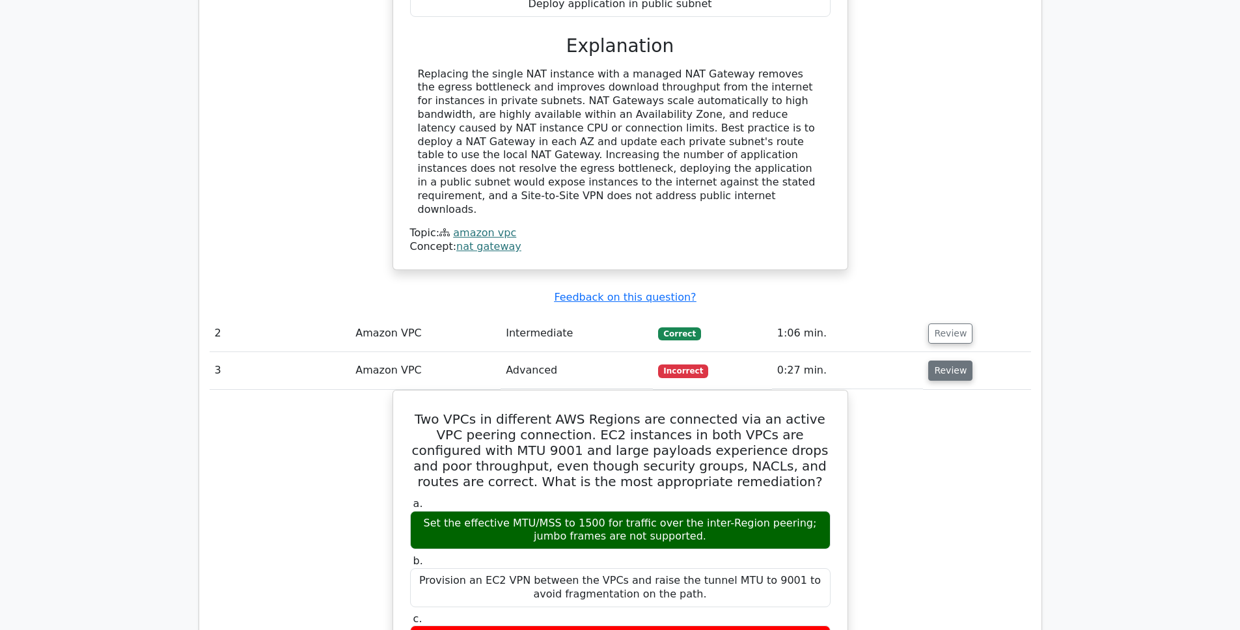
click at [947, 361] on button "Review" at bounding box center [950, 371] width 44 height 20
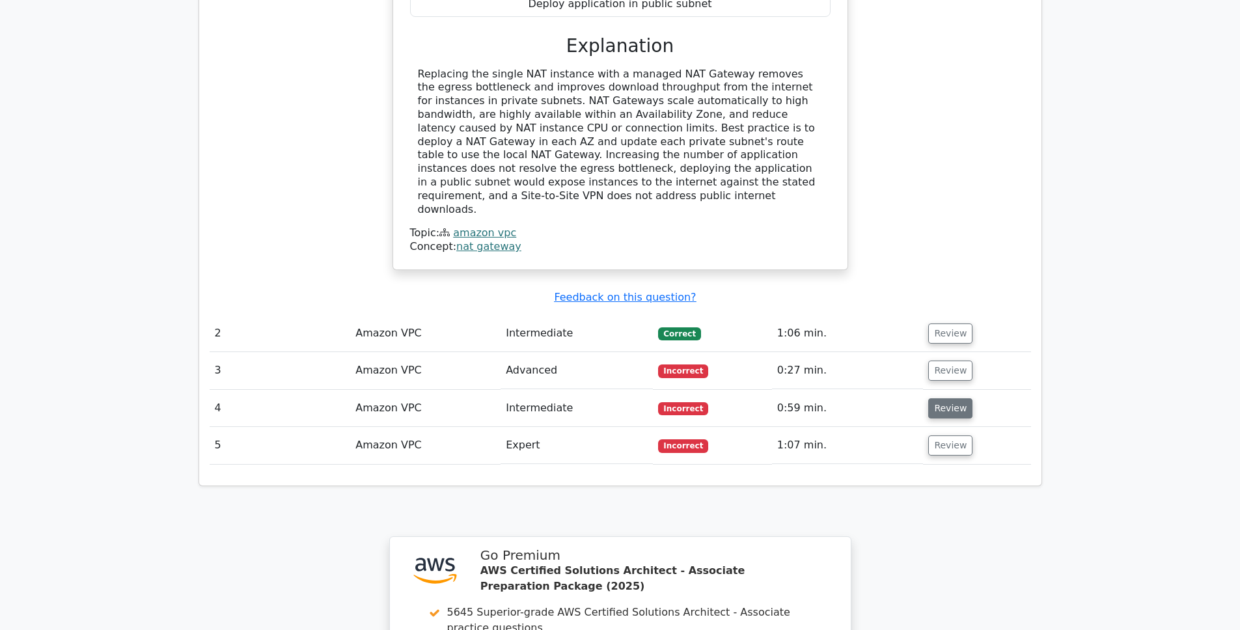
click at [953, 398] on button "Review" at bounding box center [950, 408] width 44 height 20
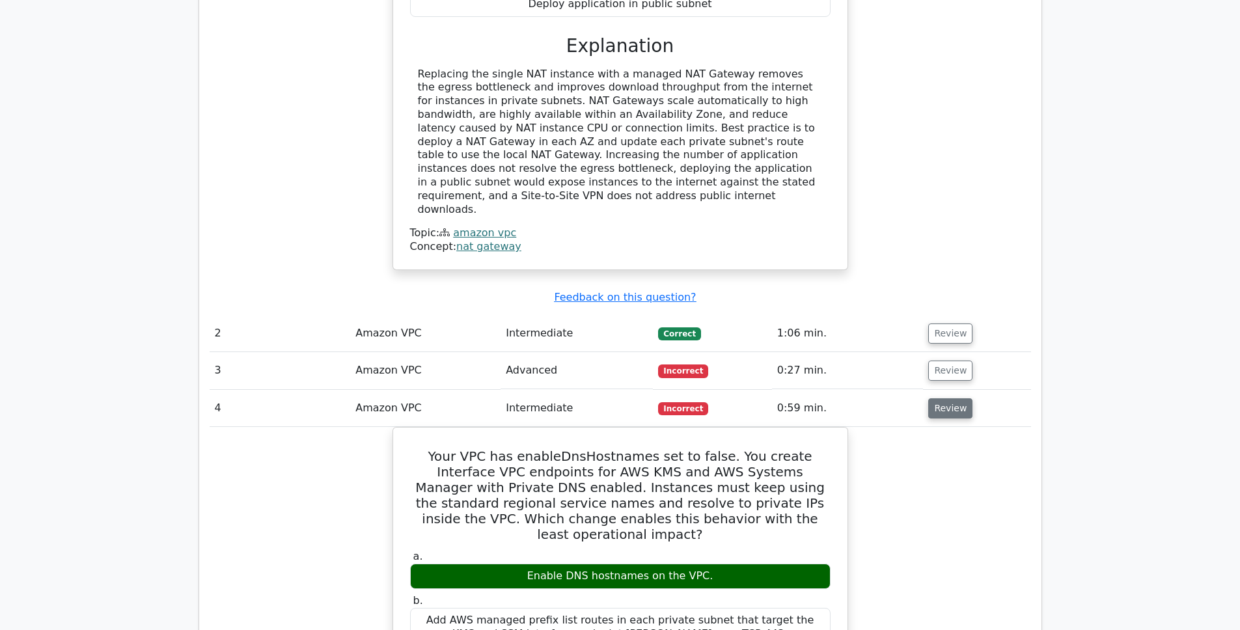
click at [953, 398] on button "Review" at bounding box center [950, 408] width 44 height 20
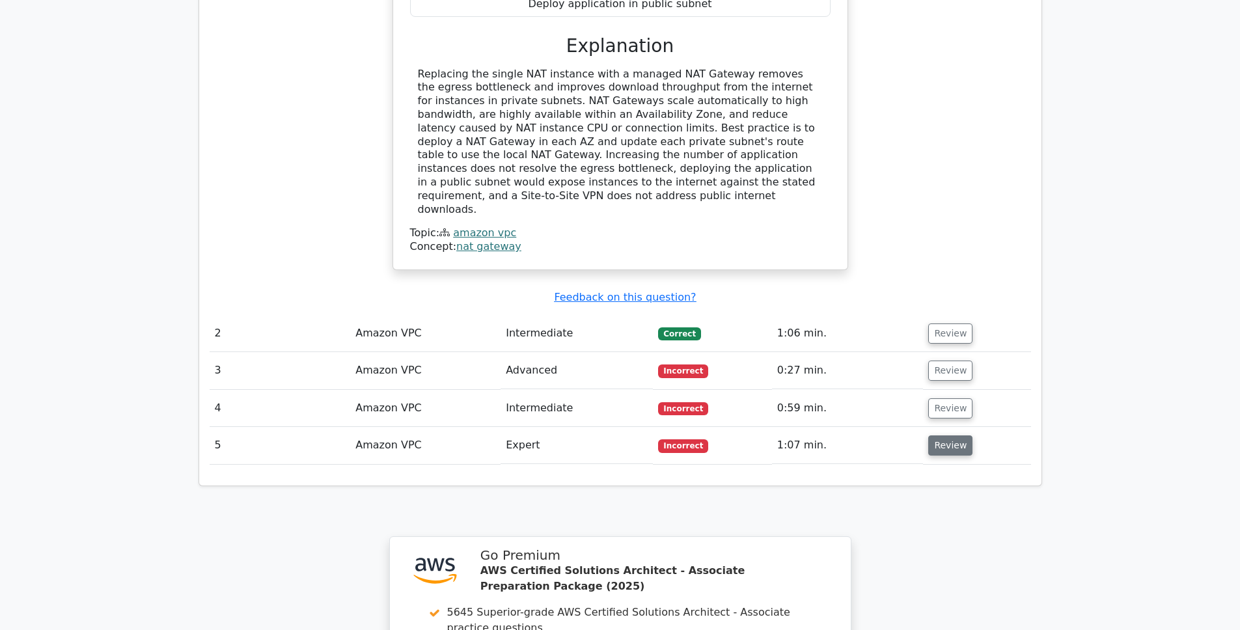
click at [946, 436] on button "Review" at bounding box center [950, 446] width 44 height 20
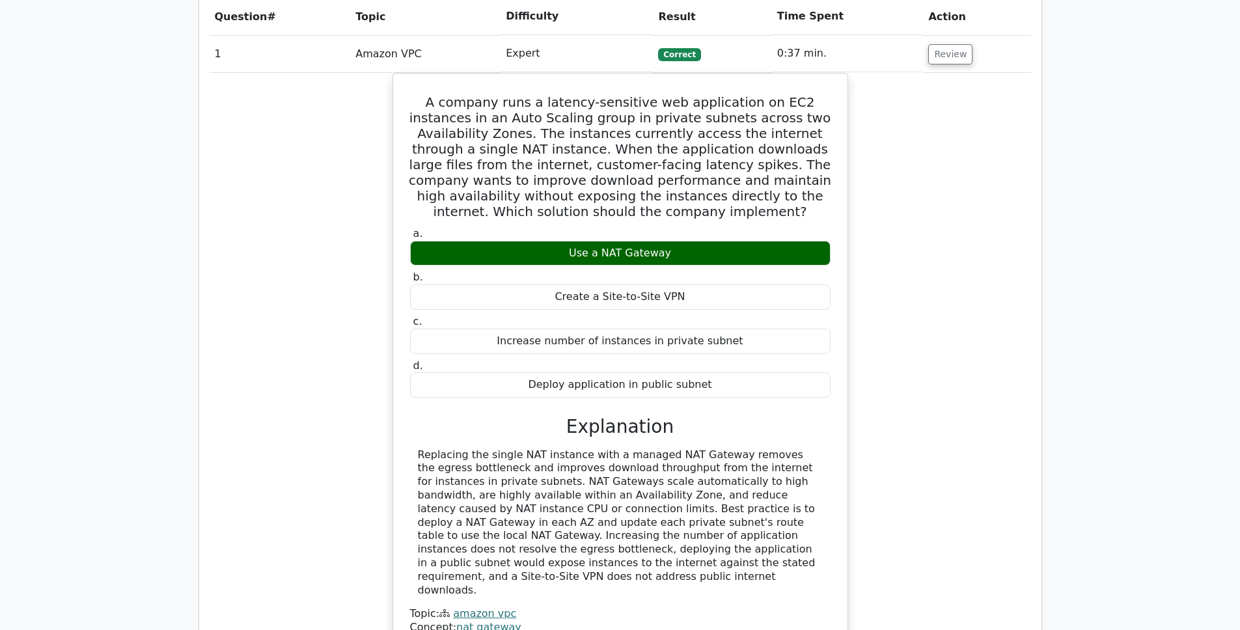
scroll to position [1259, 0]
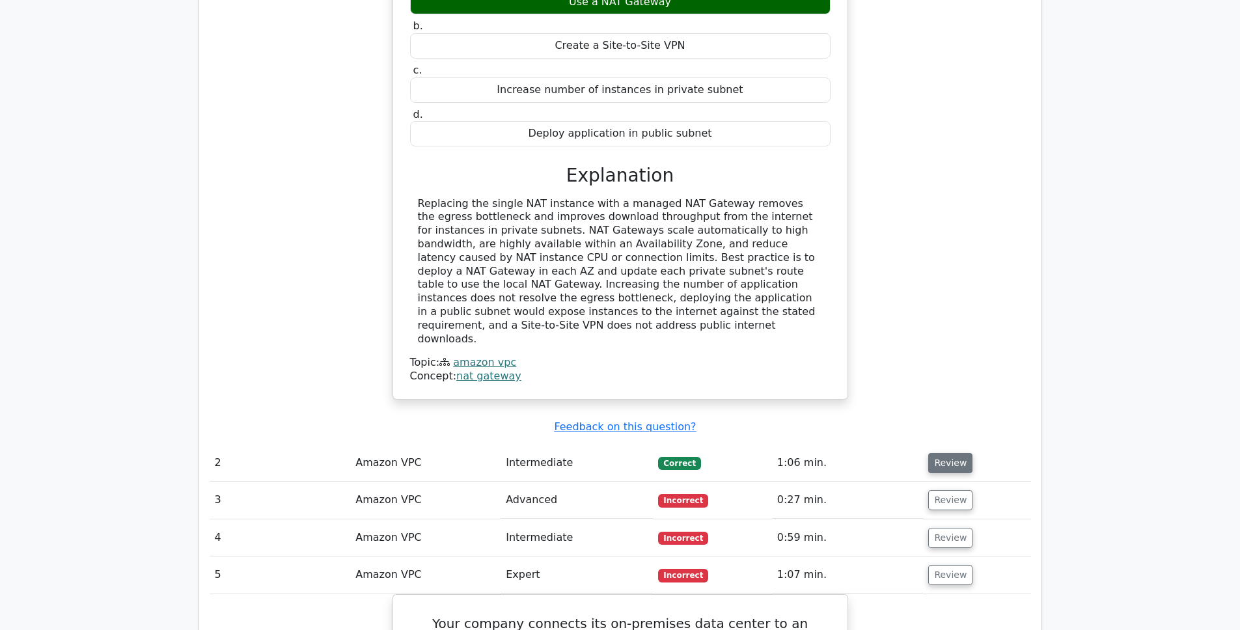
click at [957, 453] on button "Review" at bounding box center [950, 463] width 44 height 20
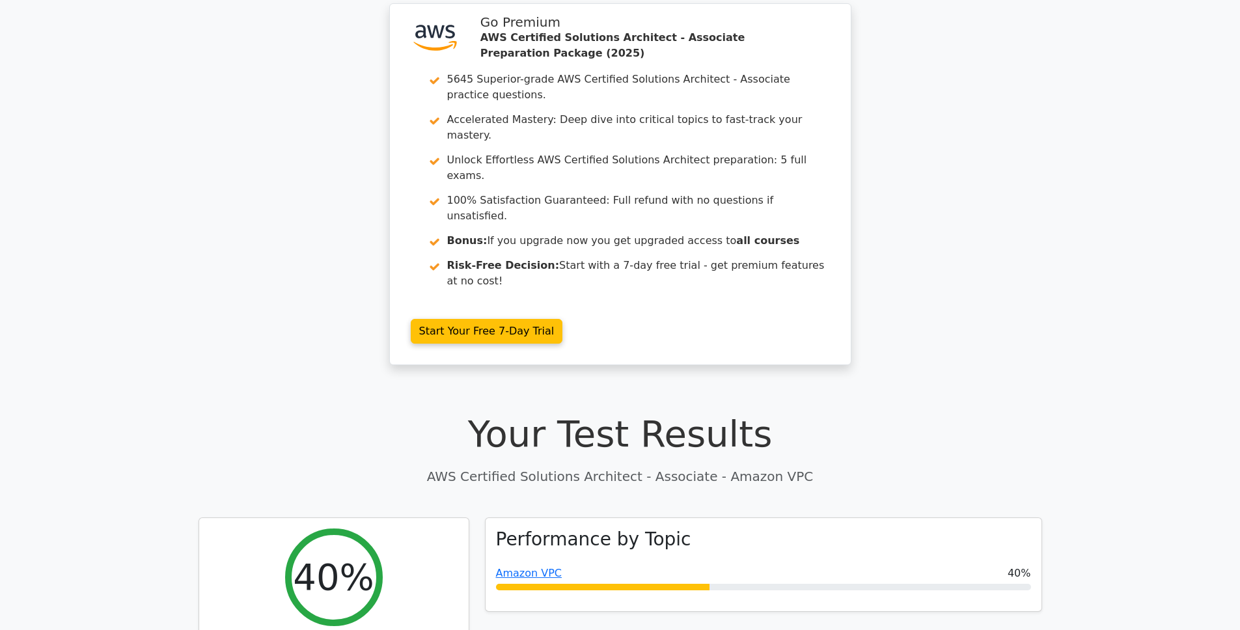
scroll to position [0, 0]
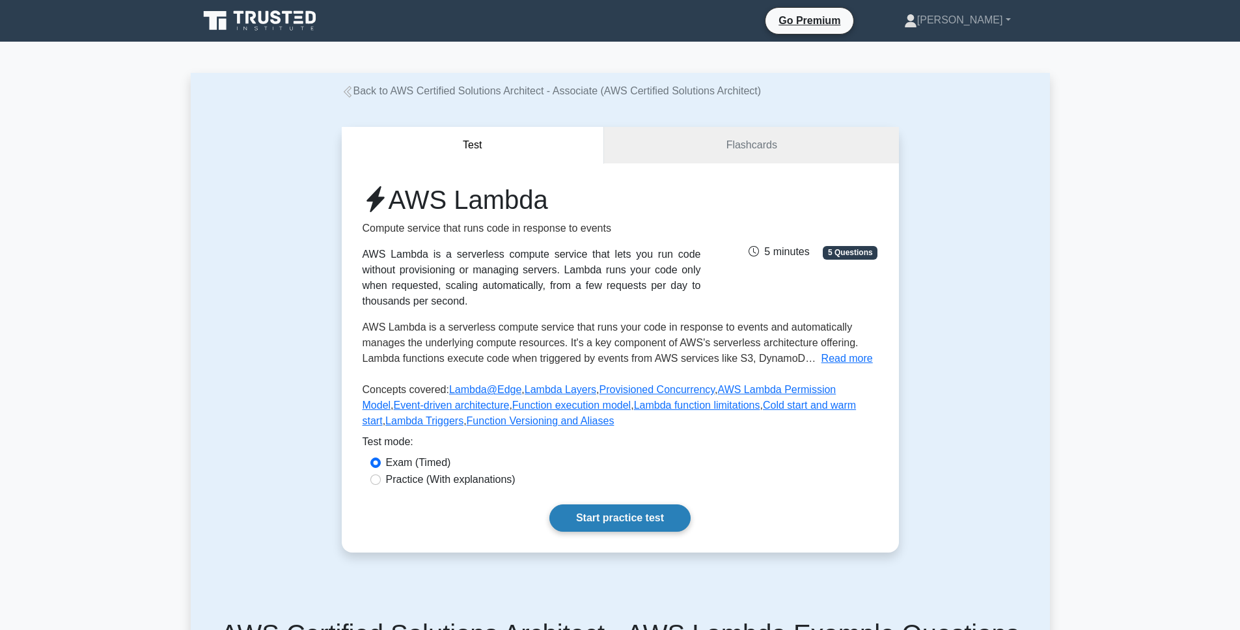
click at [611, 520] on link "Start practice test" at bounding box center [619, 518] width 141 height 27
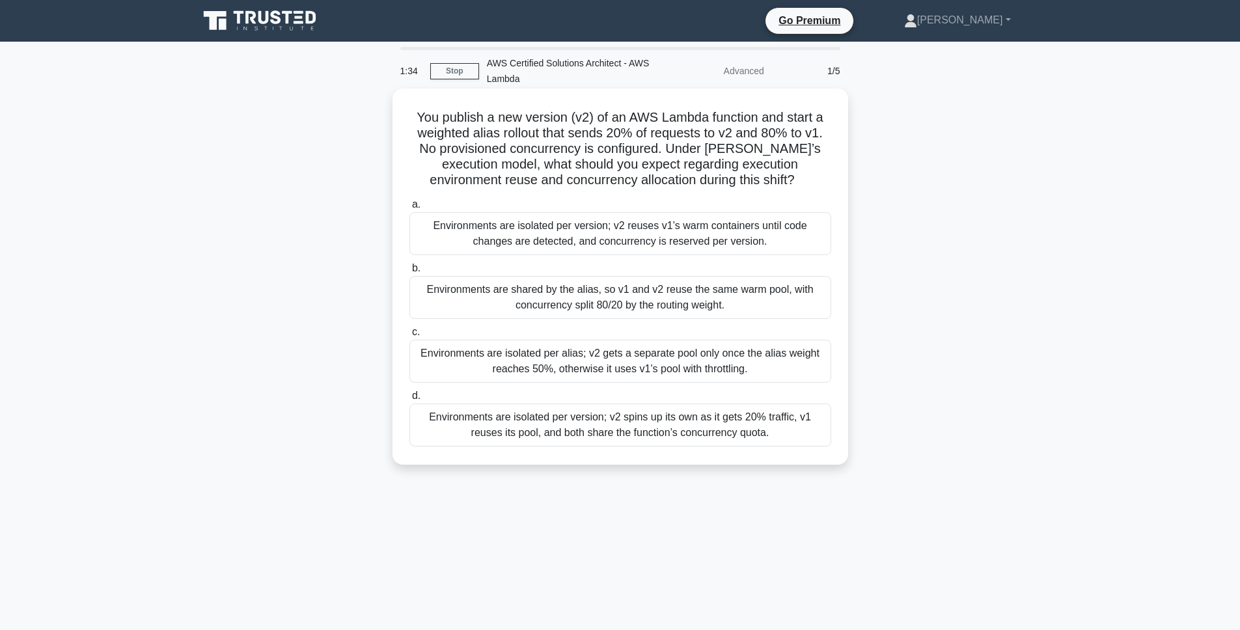
click at [680, 234] on div "Environments are isolated per version; v2 reuses v1’s warm containers until cod…" at bounding box center [620, 233] width 422 height 43
click at [409, 209] on input "a. Environments are isolated per version; v2 reuses v1’s warm containers until …" at bounding box center [409, 205] width 0 height 8
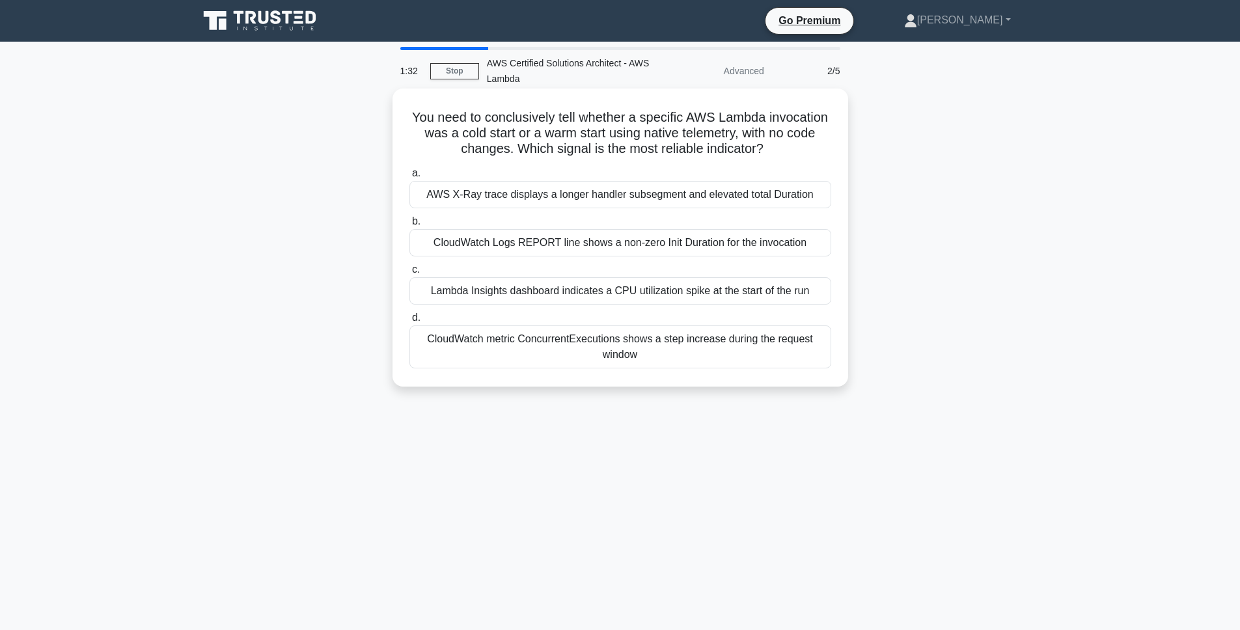
click at [646, 199] on div "AWS X-Ray trace displays a longer handler subsegment and elevated total Duration" at bounding box center [620, 194] width 422 height 27
click at [409, 178] on input "a. AWS X-Ray trace displays a longer handler subsegment and elevated total Dura…" at bounding box center [409, 173] width 0 height 8
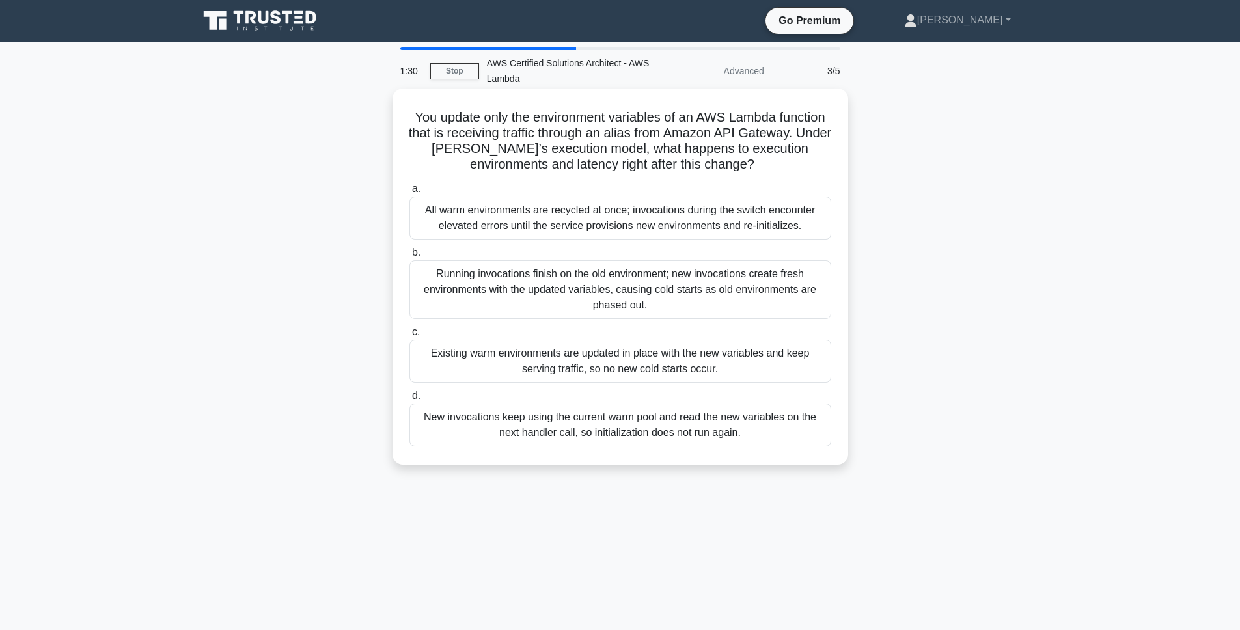
click at [643, 217] on div "All warm environments are recycled at once; invocations during the switch encou…" at bounding box center [620, 218] width 422 height 43
click at [409, 193] on input "a. All warm environments are recycled at once; invocations during the switch en…" at bounding box center [409, 189] width 0 height 8
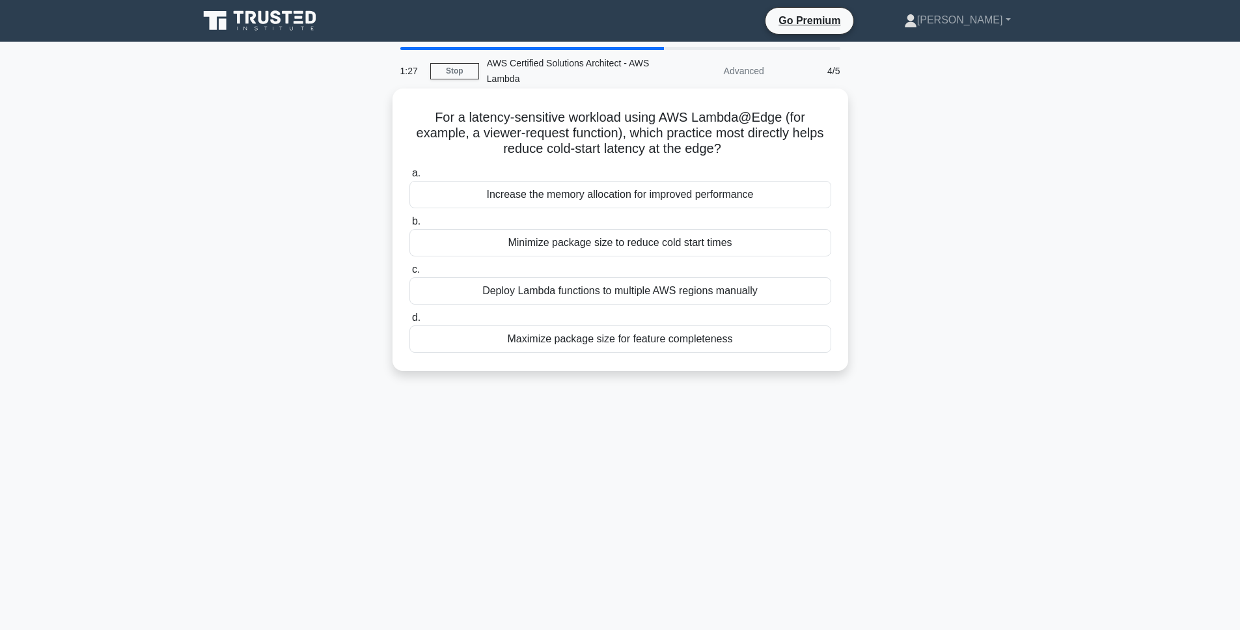
click at [643, 199] on div "Increase the memory allocation for improved performance" at bounding box center [620, 194] width 422 height 27
click at [409, 178] on input "a. Increase the memory allocation for improved performance" at bounding box center [409, 173] width 0 height 8
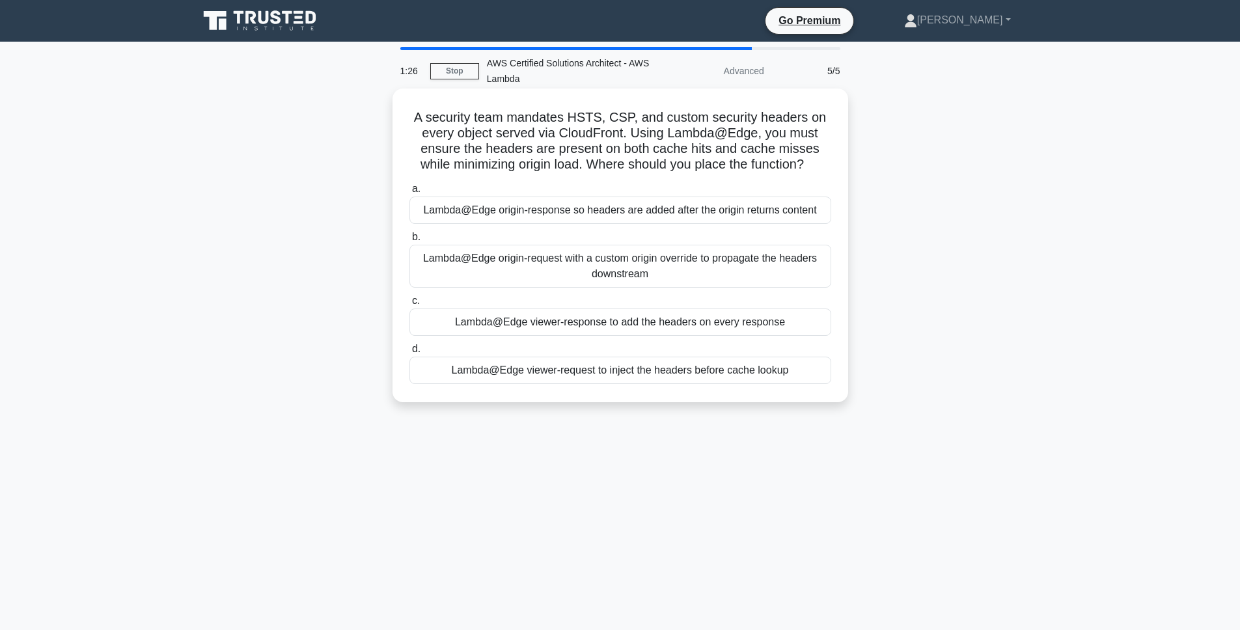
click at [641, 224] on div "Lambda@Edge origin-response so headers are added after the origin returns conte…" at bounding box center [620, 210] width 422 height 27
click at [409, 193] on input "a. Lambda@Edge origin-response so headers are added after the origin returns co…" at bounding box center [409, 189] width 0 height 8
